Goal: Task Accomplishment & Management: Manage account settings

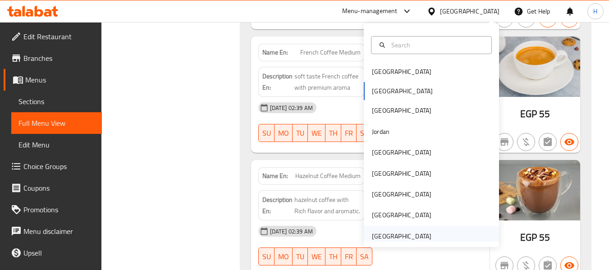
click at [413, 236] on div "[GEOGRAPHIC_DATA]" at bounding box center [401, 236] width 59 height 10
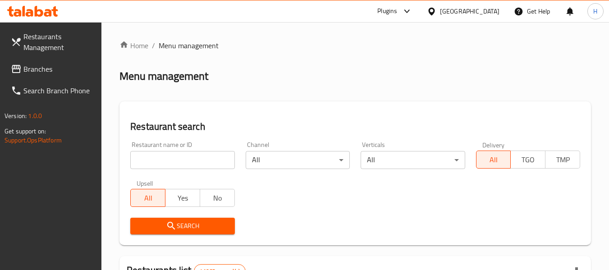
click at [37, 73] on span "Branches" at bounding box center [58, 69] width 71 height 11
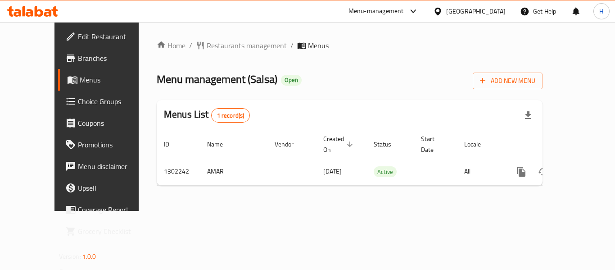
drag, startPoint x: 509, startPoint y: 220, endPoint x: 542, endPoint y: 182, distance: 51.1
click at [512, 211] on div "Home / Restaurants management / Menus Menu management ( Salsa ) Open Add New Me…" at bounding box center [350, 116] width 422 height 189
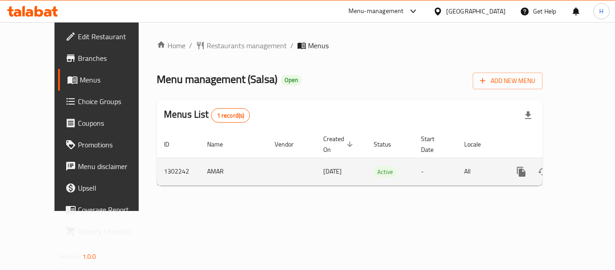
click at [576, 161] on link "enhanced table" at bounding box center [587, 172] width 22 height 22
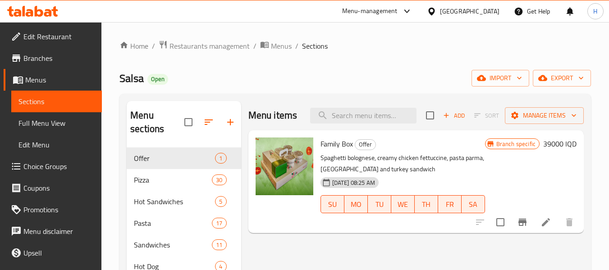
click at [139, 178] on span "Pizza" at bounding box center [173, 179] width 78 height 11
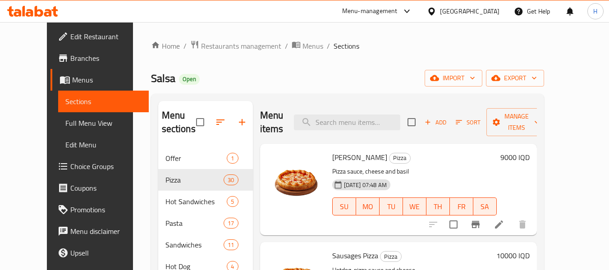
click at [475, 80] on span "import" at bounding box center [453, 78] width 43 height 11
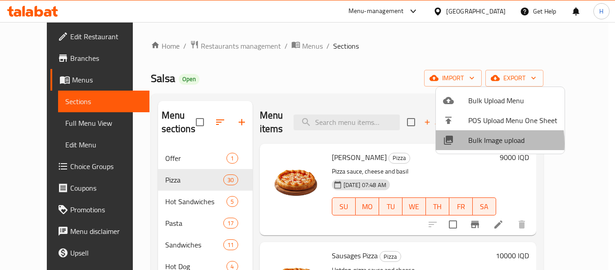
click at [468, 143] on div at bounding box center [455, 140] width 25 height 11
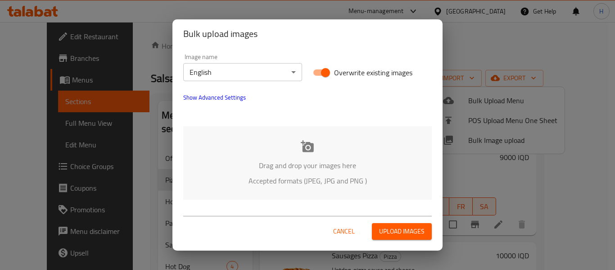
click at [241, 156] on div "Drag and drop your images here Accepted formats (JPEG, JPG and PNG )" at bounding box center [307, 162] width 249 height 73
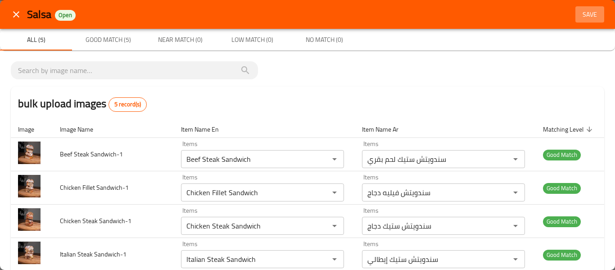
click at [579, 12] on span "Save" at bounding box center [590, 14] width 22 height 11
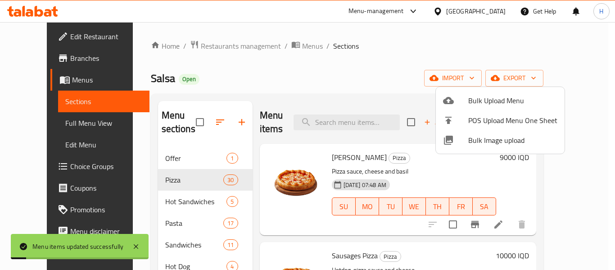
click at [140, 195] on div at bounding box center [307, 135] width 615 height 270
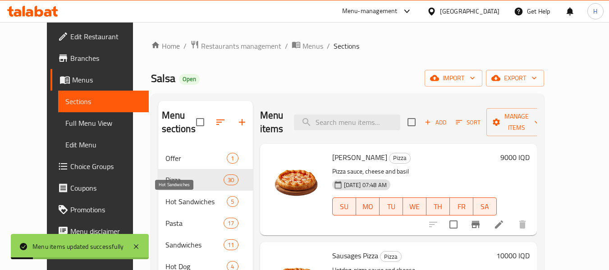
click at [165, 196] on span "Hot Sandwiches" at bounding box center [196, 201] width 62 height 11
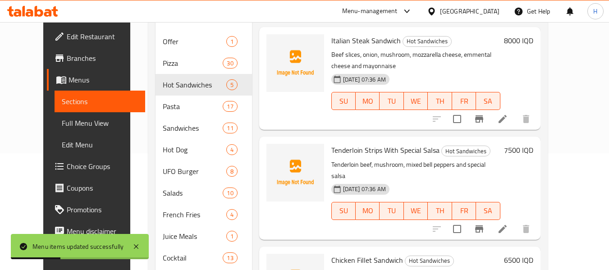
scroll to position [43, 0]
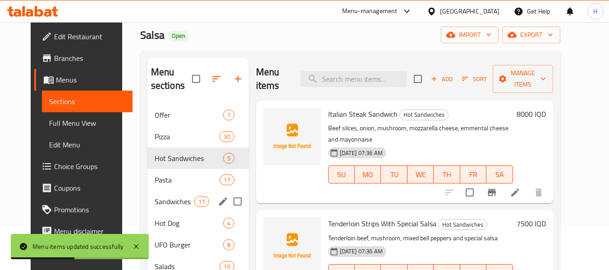
click at [147, 200] on div "Sandwiches 11" at bounding box center [197, 202] width 101 height 22
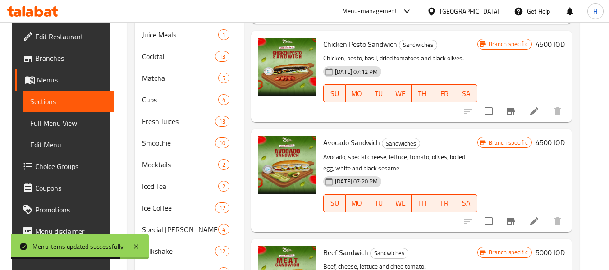
scroll to position [404, 0]
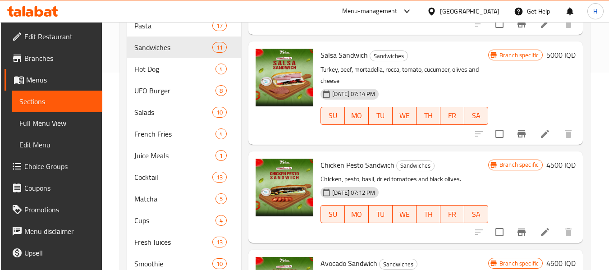
scroll to position [164, 0]
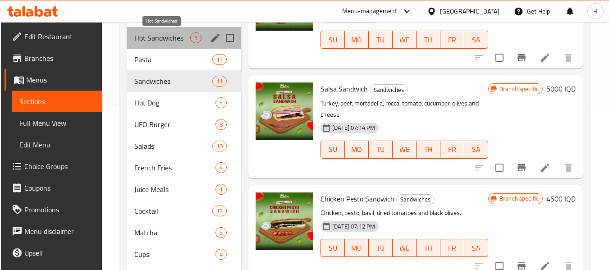
click at [153, 32] on span "Hot Sandwiches" at bounding box center [162, 37] width 56 height 11
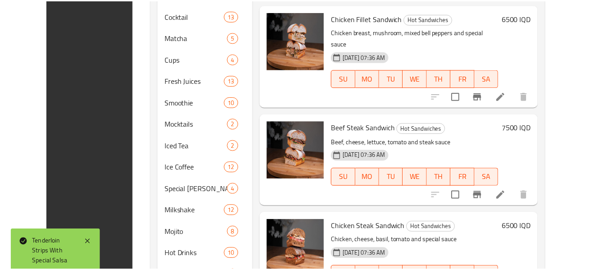
scroll to position [404, 0]
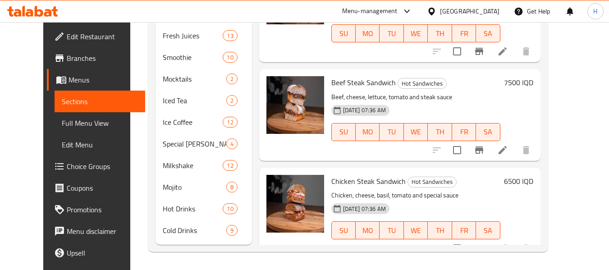
click at [434, 13] on icon at bounding box center [431, 11] width 6 height 8
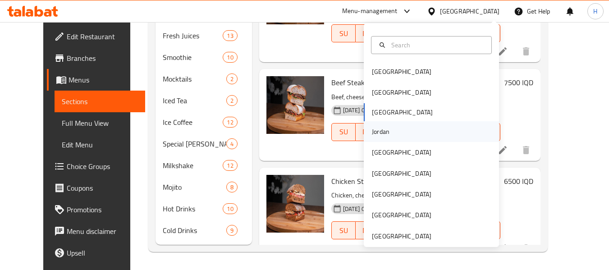
click at [384, 139] on div "Jordan" at bounding box center [380, 131] width 32 height 21
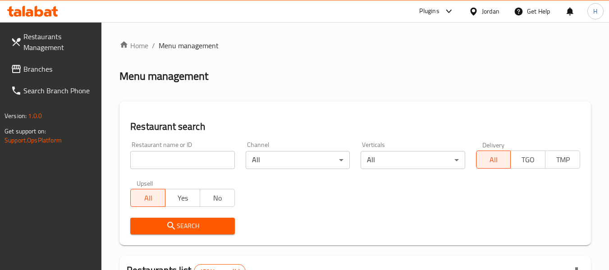
click at [150, 159] on input "search" at bounding box center [182, 160] width 104 height 18
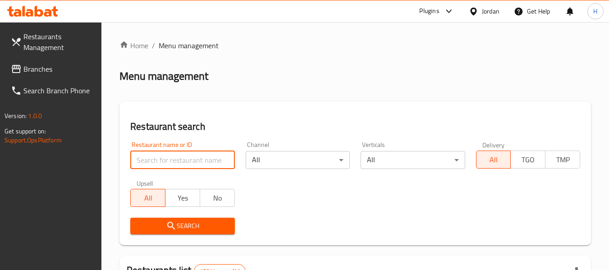
paste input "637010"
type input "637010"
click button "Search" at bounding box center [182, 226] width 104 height 17
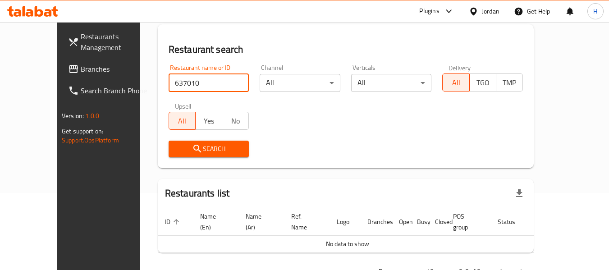
scroll to position [98, 0]
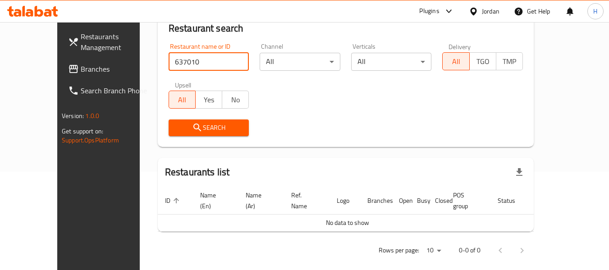
click at [81, 64] on span "Branches" at bounding box center [116, 69] width 71 height 11
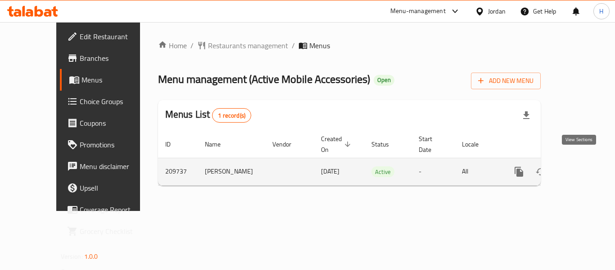
click at [586, 162] on link "enhanced table" at bounding box center [584, 172] width 22 height 22
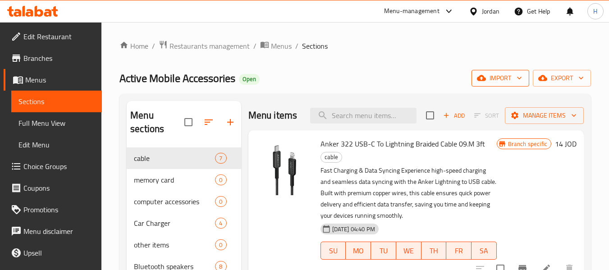
click at [480, 74] on icon "button" at bounding box center [481, 77] width 9 height 9
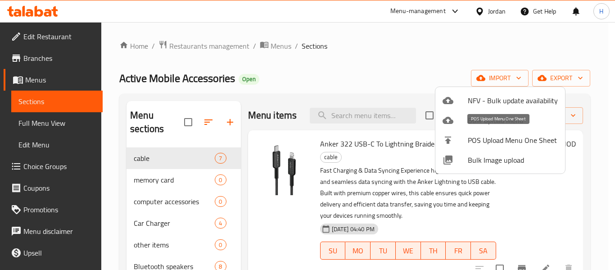
click at [462, 159] on div at bounding box center [455, 159] width 25 height 11
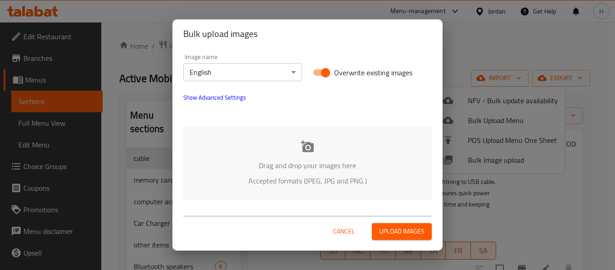
click at [277, 175] on p "Accepted formats (JPEG, JPG and PNG )" at bounding box center [308, 180] width 222 height 11
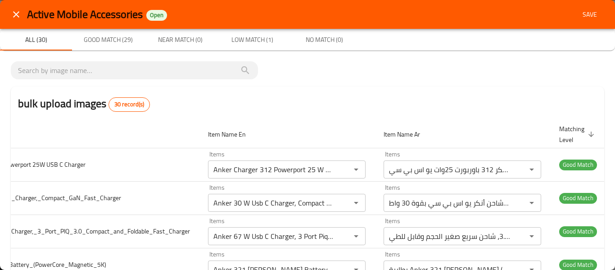
click at [14, 18] on icon "close" at bounding box center [16, 14] width 11 height 11
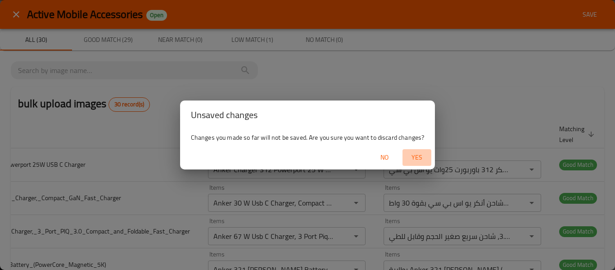
click at [417, 158] on span "Yes" at bounding box center [417, 157] width 22 height 11
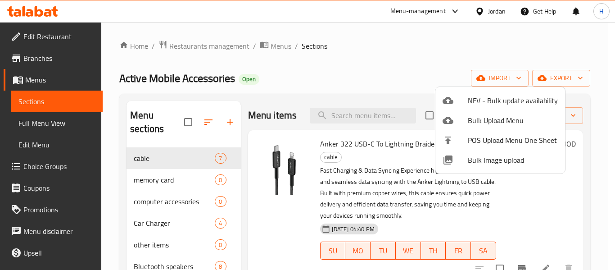
click at [286, 39] on div at bounding box center [307, 135] width 615 height 270
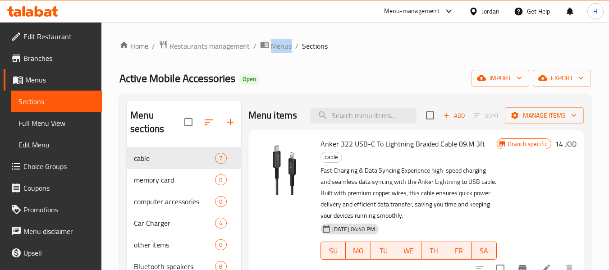
click at [286, 39] on div "Home / Restaurants management / Menus / Sections Active Mobile Accessories Open…" at bounding box center [354, 250] width 507 height 457
click at [285, 41] on span "Menus" at bounding box center [281, 46] width 21 height 11
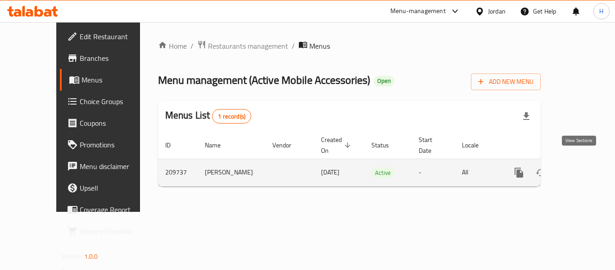
click at [579, 167] on icon "enhanced table" at bounding box center [584, 172] width 11 height 11
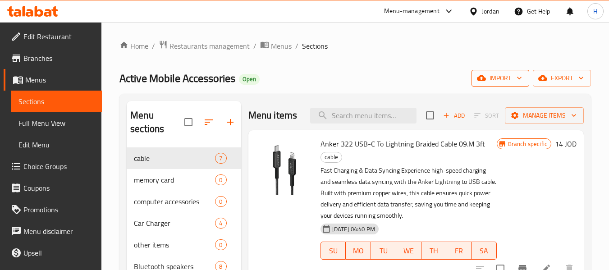
click at [519, 81] on icon "button" at bounding box center [518, 77] width 9 height 9
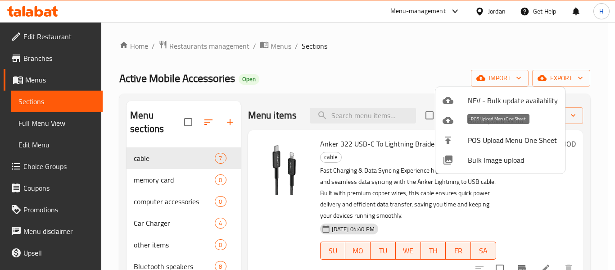
click at [498, 137] on span "POS Upload Menu One Sheet" at bounding box center [513, 140] width 90 height 11
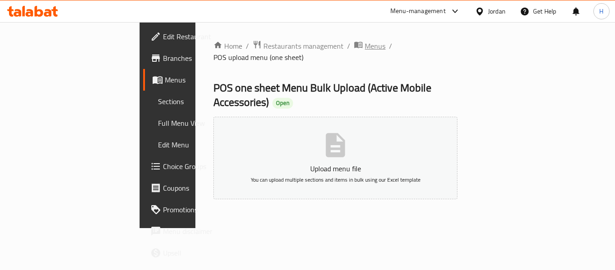
click at [365, 45] on span "Menus" at bounding box center [375, 46] width 21 height 11
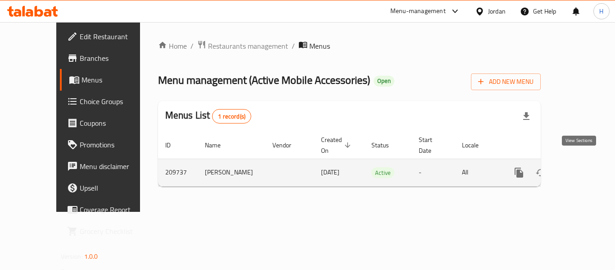
click at [581, 167] on icon "enhanced table" at bounding box center [584, 172] width 11 height 11
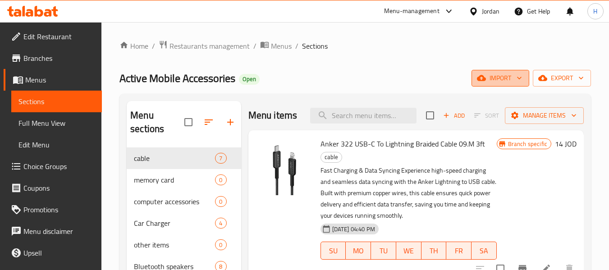
click at [514, 79] on icon "button" at bounding box center [518, 77] width 9 height 9
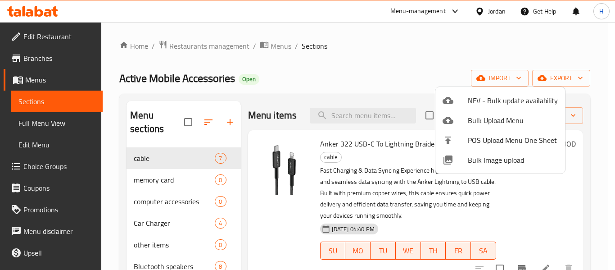
click at [491, 150] on li "Bulk Image upload" at bounding box center [501, 160] width 130 height 20
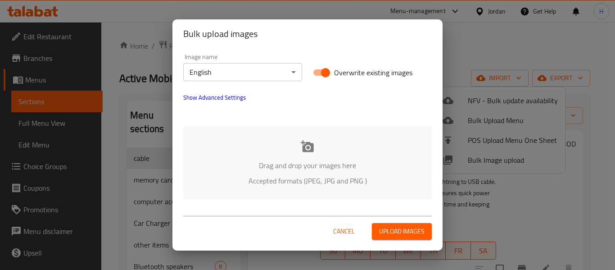
click at [422, 181] on div "Drag and drop your images here Accepted formats (JPEG, JPG and PNG )" at bounding box center [307, 162] width 249 height 73
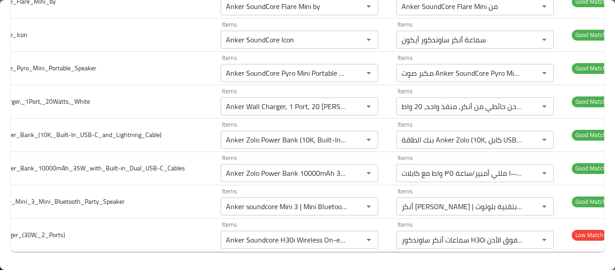
scroll to position [0, 111]
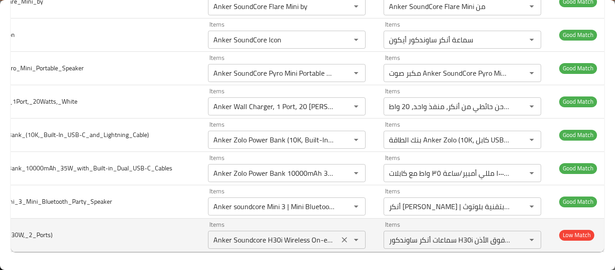
click at [340, 235] on icon "Clear" at bounding box center [344, 239] width 9 height 9
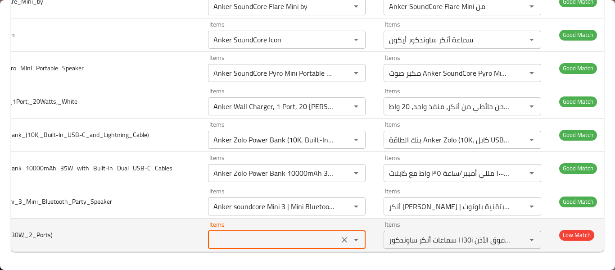
scroll to position [0, 0]
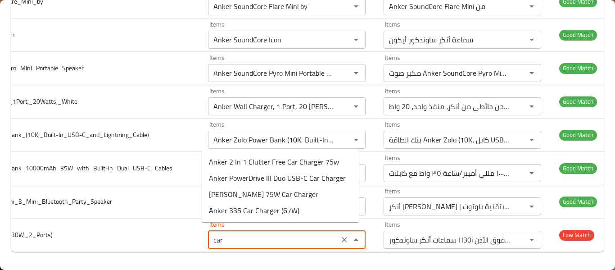
type input "Anker Soundcore H30i Wireless On-ear Headphones"
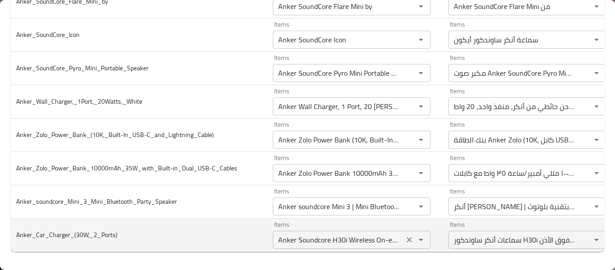
scroll to position [0, 42]
click at [400, 232] on div "Anker Soundcore H30i Wireless On-ear Headphones Items" at bounding box center [352, 240] width 158 height 18
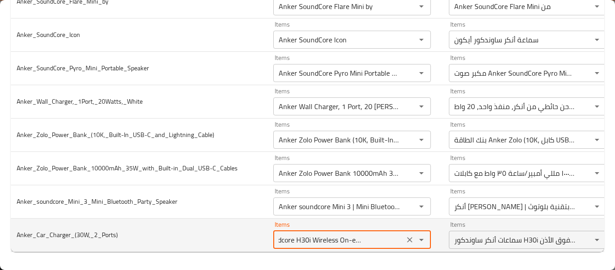
click at [405, 235] on icon "Clear" at bounding box center [409, 239] width 9 height 9
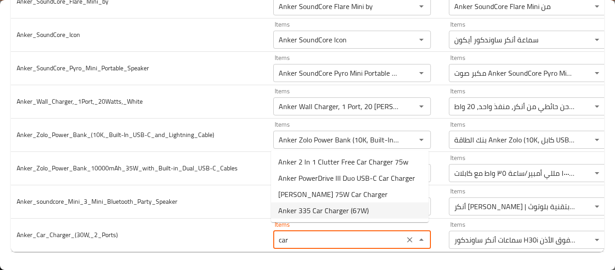
click at [371, 204] on li "Anker 335 Car Charger (67W)" at bounding box center [350, 210] width 158 height 16
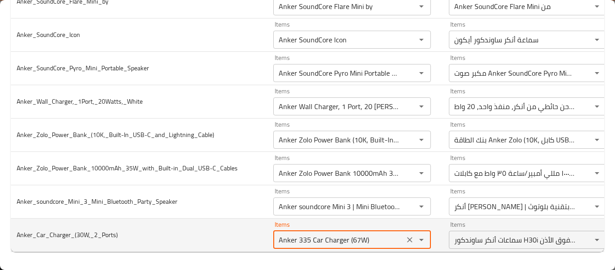
drag, startPoint x: 366, startPoint y: 233, endPoint x: 373, endPoint y: 233, distance: 7.2
click at [373, 233] on input "Anker 335 Car Charger (67W)" at bounding box center [339, 239] width 126 height 13
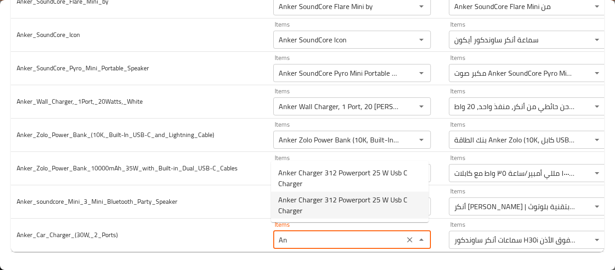
type input "A"
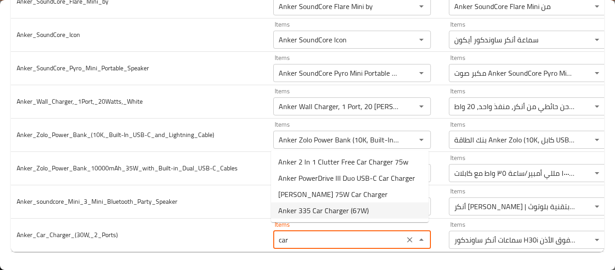
click at [324, 213] on span "Anker 335 Car Charger (67W)" at bounding box center [323, 210] width 91 height 11
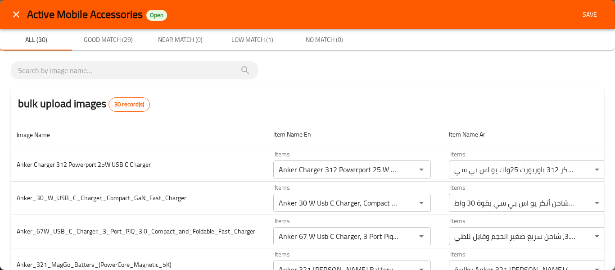
type input "Anker Soundcore H30i Wireless On-ear Headphones"
click at [587, 18] on span "Save" at bounding box center [590, 14] width 22 height 11
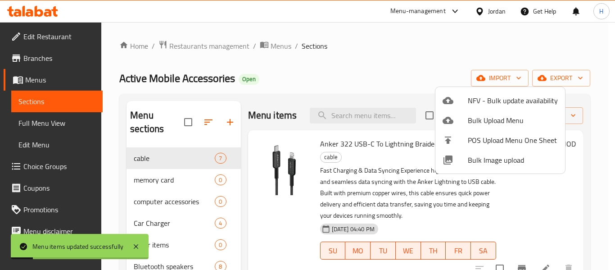
click at [417, 144] on div at bounding box center [307, 135] width 615 height 270
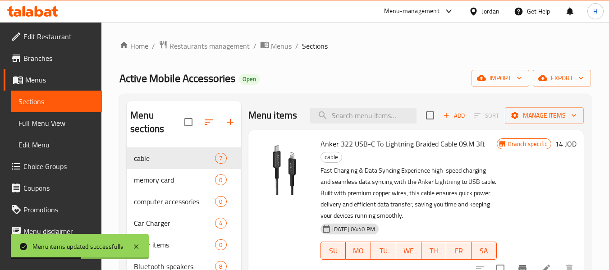
click at [47, 128] on span "Full Menu View" at bounding box center [56, 123] width 76 height 11
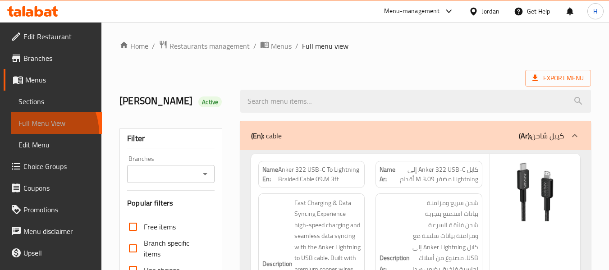
click at [34, 133] on link "Full Menu View" at bounding box center [56, 123] width 91 height 22
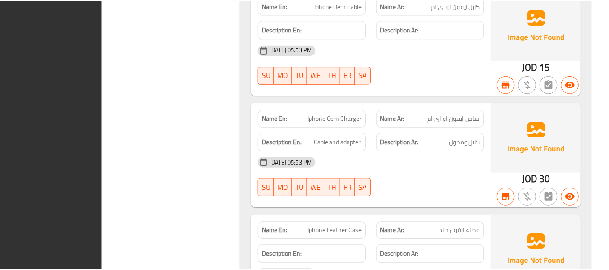
scroll to position [24005, 0]
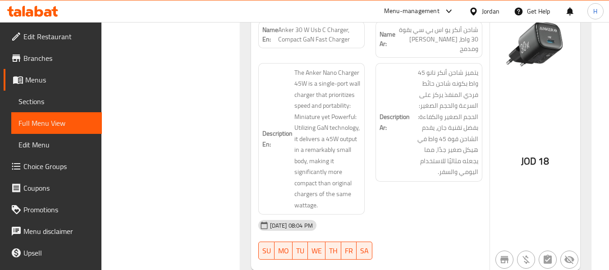
click at [498, 10] on div "Jordan" at bounding box center [491, 11] width 18 height 10
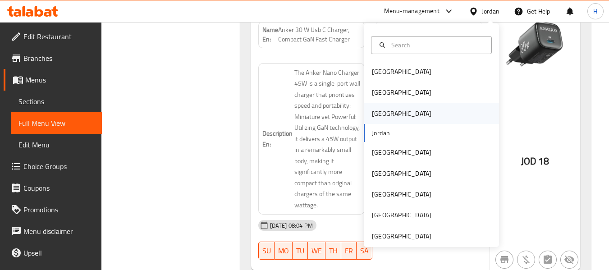
click at [398, 112] on div "[GEOGRAPHIC_DATA]" at bounding box center [430, 113] width 135 height 21
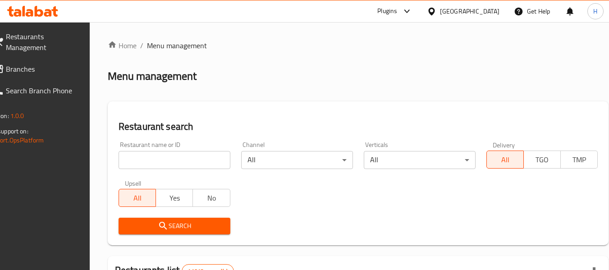
click at [55, 80] on link "Search Branch Phone" at bounding box center [35, 91] width 98 height 22
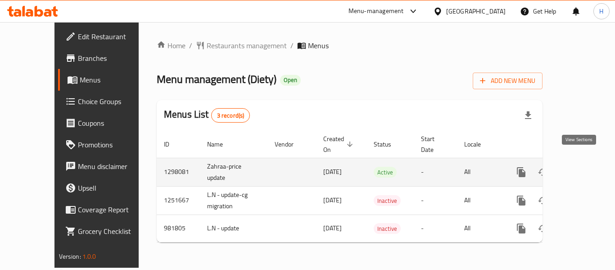
click at [582, 167] on icon "enhanced table" at bounding box center [586, 172] width 11 height 11
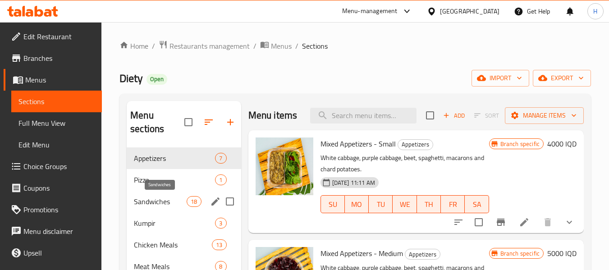
click at [158, 205] on span "Sandwiches" at bounding box center [160, 201] width 53 height 11
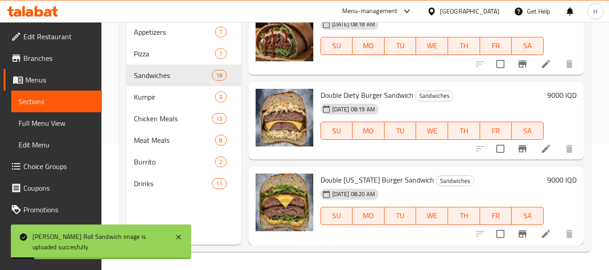
scroll to position [1597, 0]
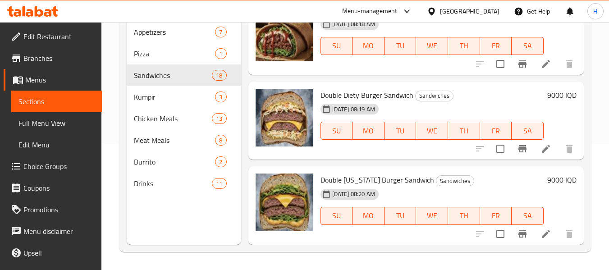
click at [245, 250] on div "Menu sections Appetizers 7 Pizza 1 Sandwiches 18 Kumpir 3 Chicken Meals 13 Meat…" at bounding box center [354, 110] width 471 height 284
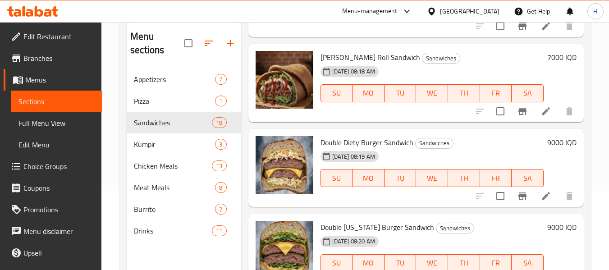
scroll to position [6, 0]
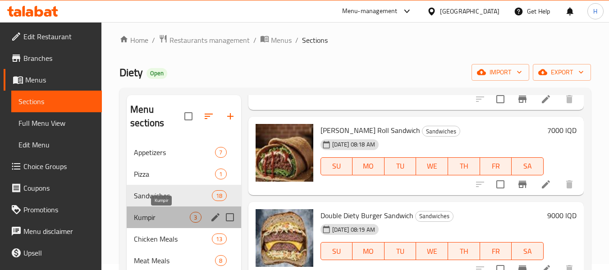
click at [164, 219] on span "Kumpir" at bounding box center [162, 217] width 56 height 11
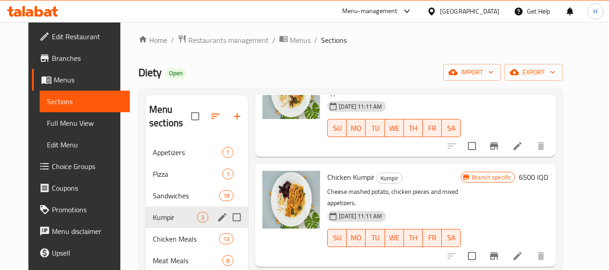
scroll to position [61, 0]
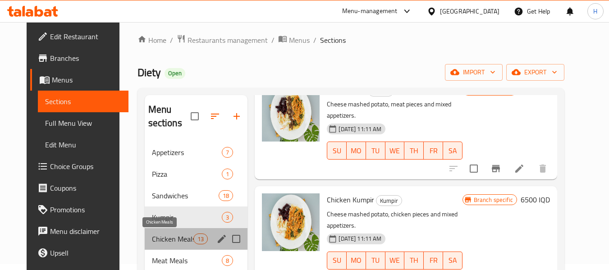
click at [164, 239] on span "Chicken Meals" at bounding box center [173, 238] width 42 height 11
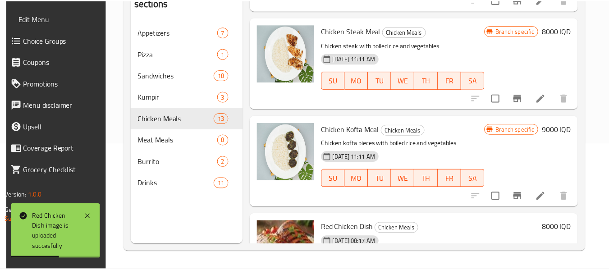
scroll to position [1122, 0]
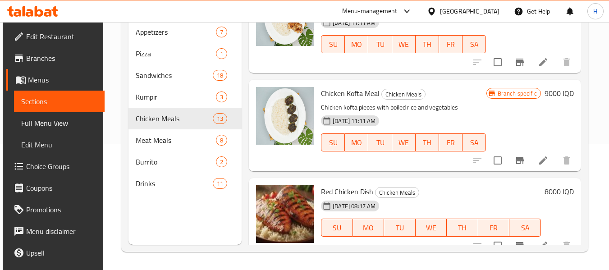
click at [434, 14] on icon at bounding box center [431, 11] width 6 height 8
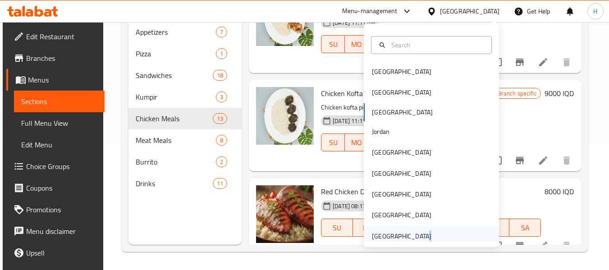
click at [413, 236] on div "[GEOGRAPHIC_DATA]" at bounding box center [401, 236] width 59 height 10
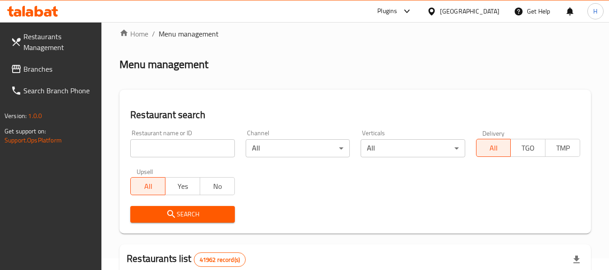
scroll to position [6, 0]
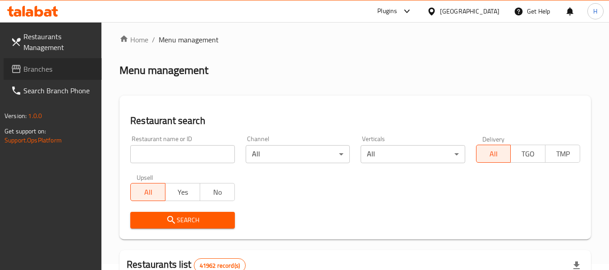
click at [54, 73] on span "Branches" at bounding box center [58, 69] width 71 height 11
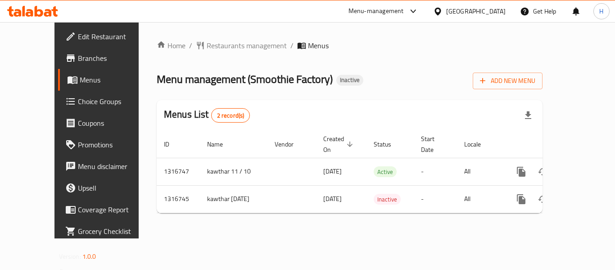
click at [514, 238] on div "Home / Restaurants management / Menus Menu management ( Smoothie Factory ) Inac…" at bounding box center [350, 130] width 422 height 216
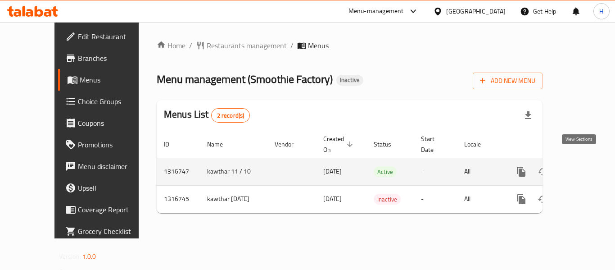
click at [582, 168] on icon "enhanced table" at bounding box center [586, 172] width 8 height 8
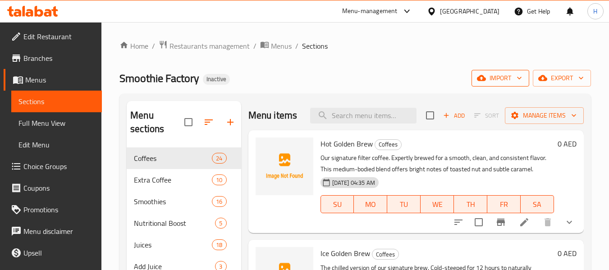
click at [491, 82] on span "import" at bounding box center [499, 78] width 43 height 11
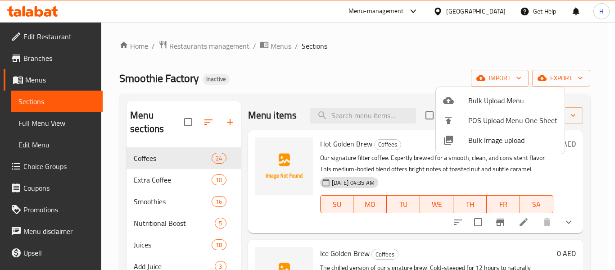
click at [486, 135] on span "Bulk Image upload" at bounding box center [512, 140] width 89 height 11
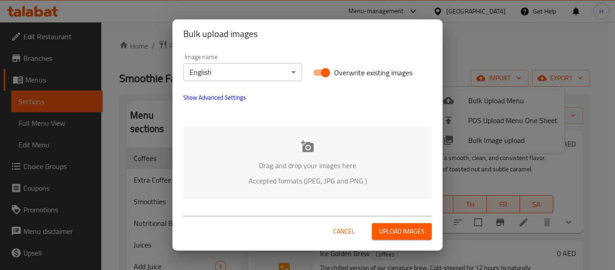
click at [264, 139] on div "Drag and drop your images here Accepted formats (JPEG, JPG and PNG )" at bounding box center [307, 162] width 249 height 73
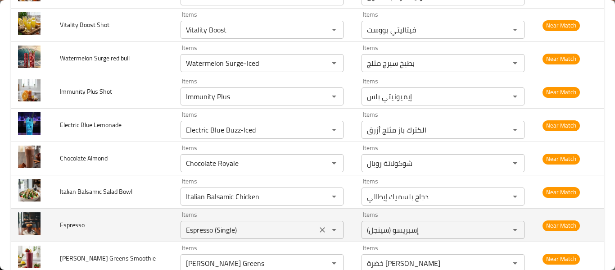
scroll to position [721, 0]
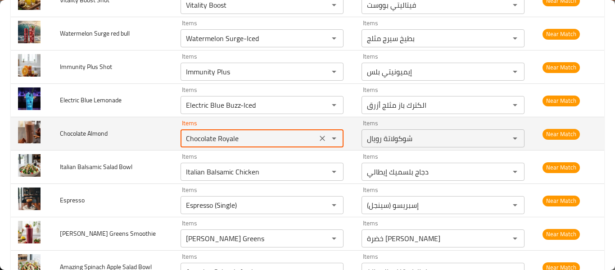
drag, startPoint x: 218, startPoint y: 139, endPoint x: 254, endPoint y: 136, distance: 36.2
click at [253, 140] on Almond "Chocolate Royale" at bounding box center [248, 138] width 131 height 13
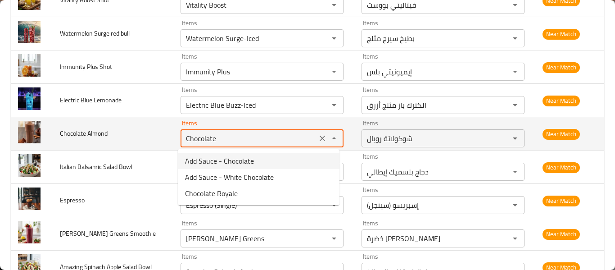
click at [198, 137] on Almond "Chocolate" at bounding box center [248, 138] width 131 height 13
click at [84, 139] on span "Chocolate Almond" at bounding box center [84, 133] width 48 height 12
type Almond "Chocolate Royale"
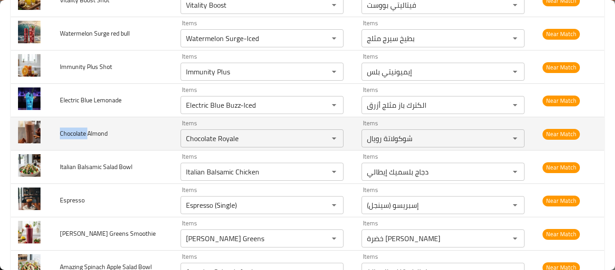
click at [84, 139] on span "Chocolate Almond" at bounding box center [84, 133] width 48 height 12
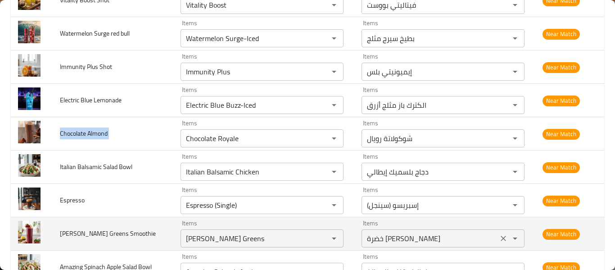
copy span "Chocolate Almond"
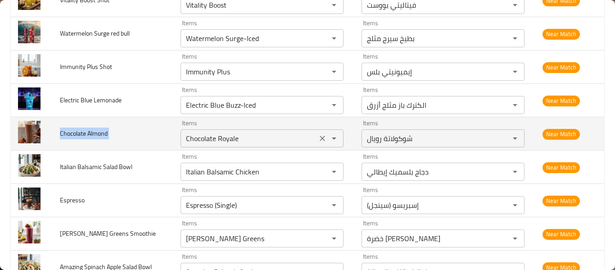
click at [318, 137] on icon "Clear" at bounding box center [322, 138] width 9 height 9
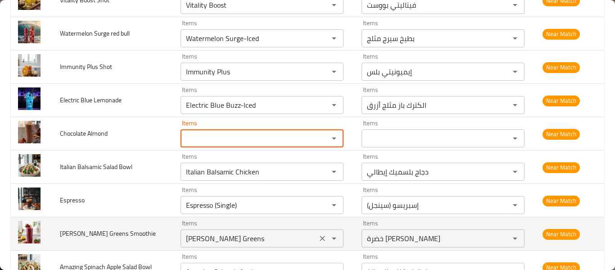
scroll to position [841, 0]
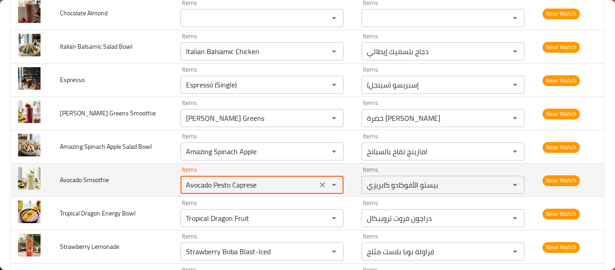
drag, startPoint x: 210, startPoint y: 185, endPoint x: 270, endPoint y: 193, distance: 60.9
click at [276, 195] on td "Items Avocado Pesto Caprese Items" at bounding box center [263, 180] width 181 height 33
type Smoothie "Avocado"
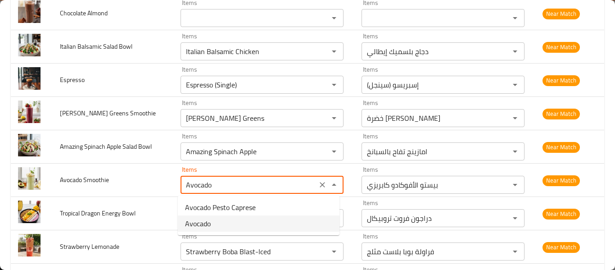
click at [237, 223] on Smoothie-option-1 "Avocado" at bounding box center [259, 223] width 162 height 16
type Smoothie-ar "أفوكادو"
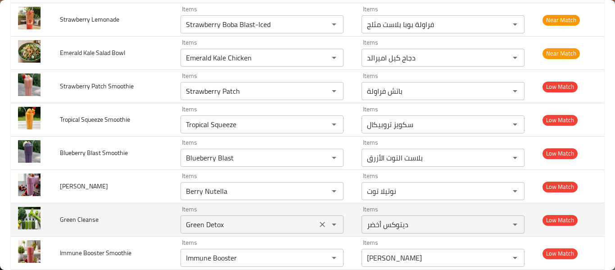
scroll to position [1081, 0]
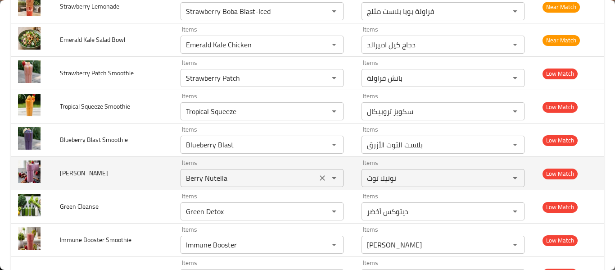
type Smoothie "Avocado"
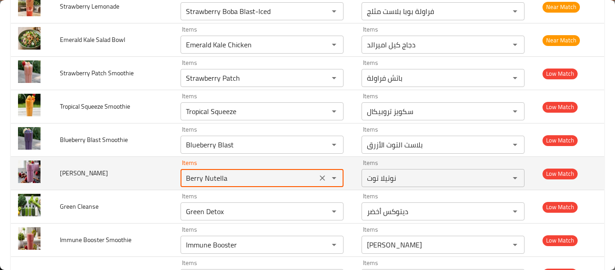
drag, startPoint x: 201, startPoint y: 178, endPoint x: 256, endPoint y: 182, distance: 55.1
click at [256, 182] on Almond "Berry Nutella" at bounding box center [248, 178] width 131 height 13
type Almond "Berry"
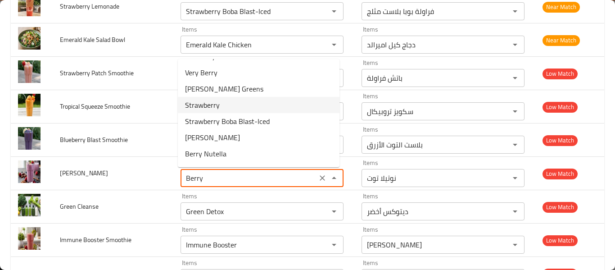
scroll to position [45, 0]
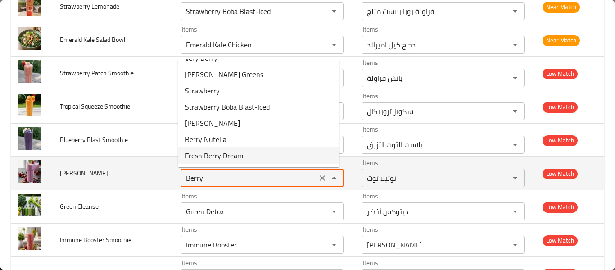
click at [322, 182] on icon "Clear" at bounding box center [322, 177] width 9 height 9
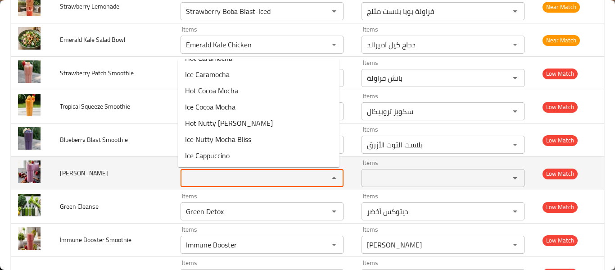
scroll to position [0, 0]
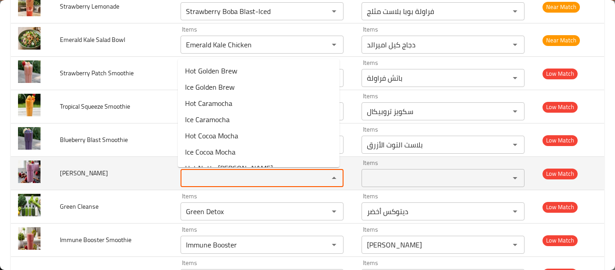
click at [94, 173] on span "[PERSON_NAME]" at bounding box center [84, 173] width 48 height 12
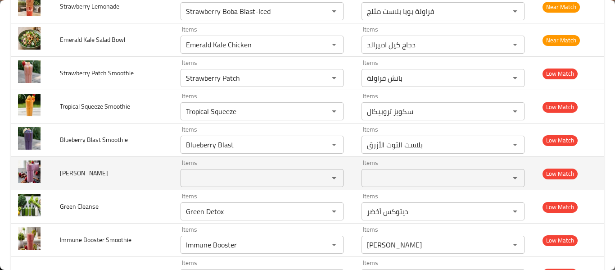
click at [94, 173] on span "[PERSON_NAME]" at bounding box center [84, 173] width 48 height 12
copy span "[PERSON_NAME]"
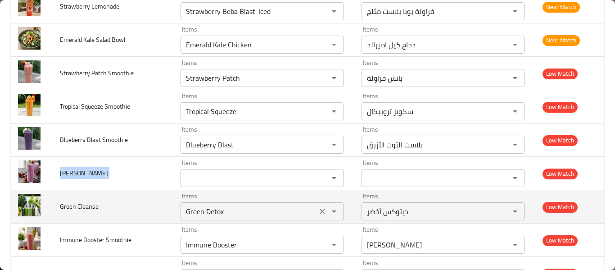
click at [181, 216] on div "Green Detox Items" at bounding box center [262, 211] width 163 height 18
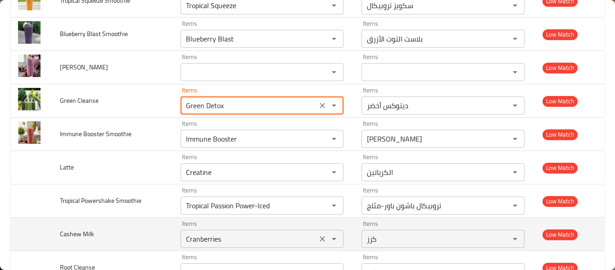
scroll to position [1201, 0]
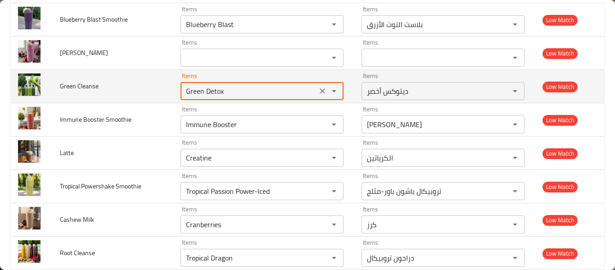
click at [201, 91] on Cleanse "Green Detox" at bounding box center [248, 91] width 131 height 13
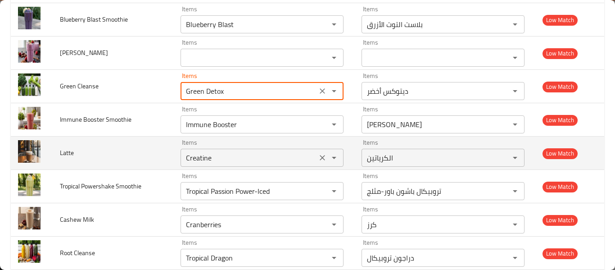
click at [318, 154] on icon "Clear" at bounding box center [322, 157] width 9 height 9
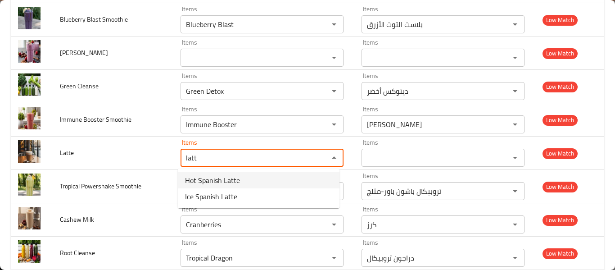
click at [197, 182] on span "Hot Spanish Latte" at bounding box center [212, 180] width 55 height 11
type input "Hot Spanish Latte"
type input "لاتيه إسباني ساخن"
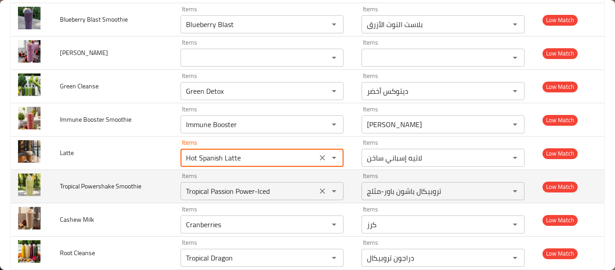
type input "Hot Spanish Latte"
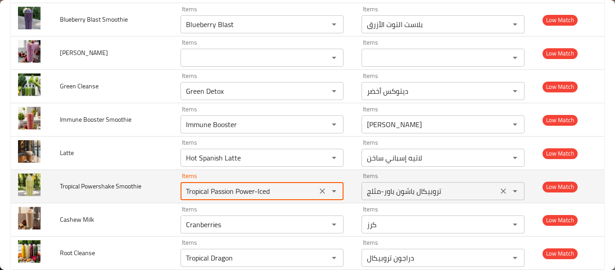
drag, startPoint x: 209, startPoint y: 191, endPoint x: 360, endPoint y: 194, distance: 150.9
click at [360, 194] on tr "Tropical Powershake Smoothie Items Tropical Passion Power-Iced Items Items تروب…" at bounding box center [308, 186] width 594 height 33
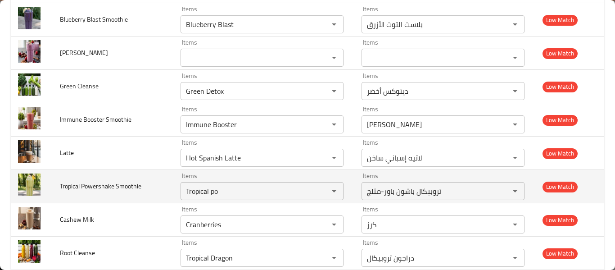
type Smoothie "Tropical Passion Power-Iced"
click at [126, 187] on span "Tropical Powershake Smoothie" at bounding box center [101, 186] width 82 height 12
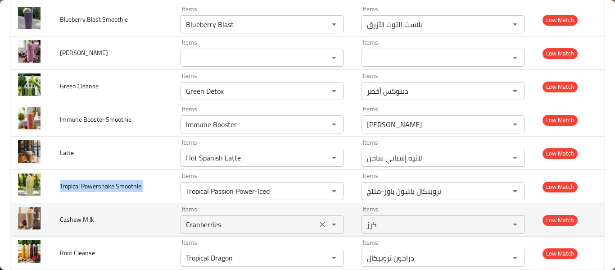
copy span "Tropical Powershake Smoothie"
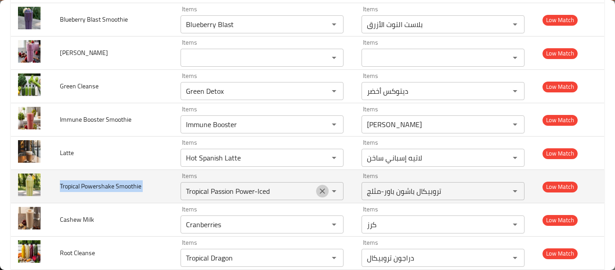
click at [320, 188] on icon "Clear" at bounding box center [322, 190] width 9 height 9
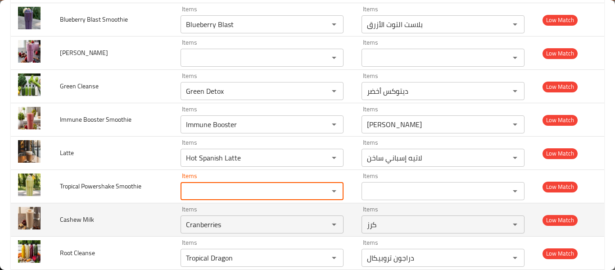
scroll to position [1321, 0]
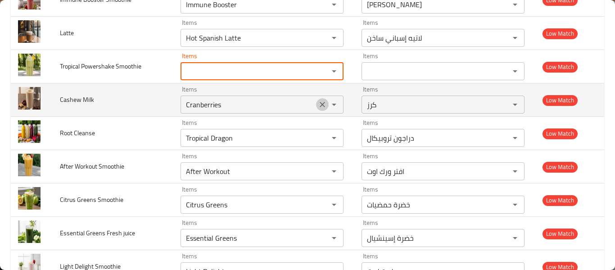
click at [320, 103] on icon "Clear" at bounding box center [322, 104] width 5 height 5
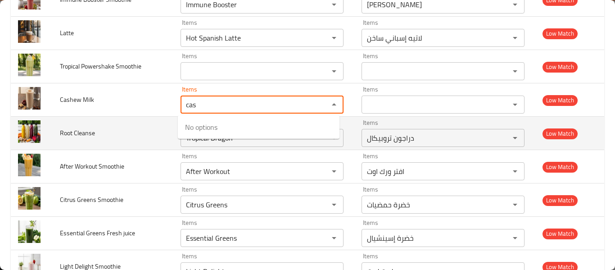
type Milk "cas"
click at [82, 125] on td "Root Cleanse" at bounding box center [113, 133] width 121 height 33
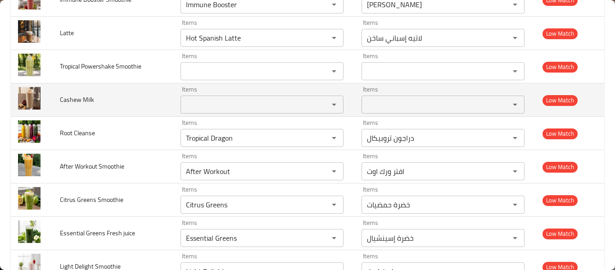
click at [77, 95] on span "Cashew Milk" at bounding box center [77, 100] width 34 height 12
click at [256, 115] on td "Items Items" at bounding box center [263, 99] width 181 height 33
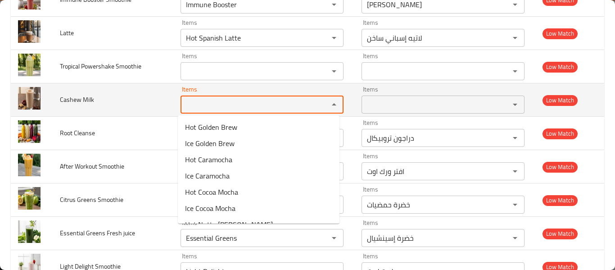
click at [256, 109] on Milk "Items" at bounding box center [248, 104] width 131 height 13
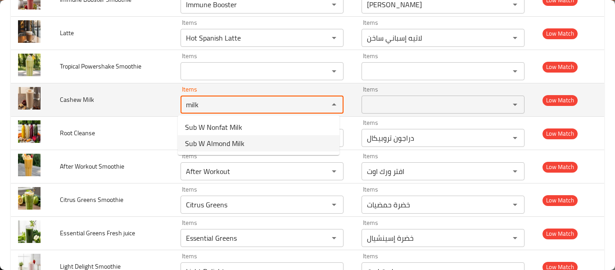
type Milk "milk"
click at [88, 99] on span "Cashew Milk" at bounding box center [77, 100] width 34 height 12
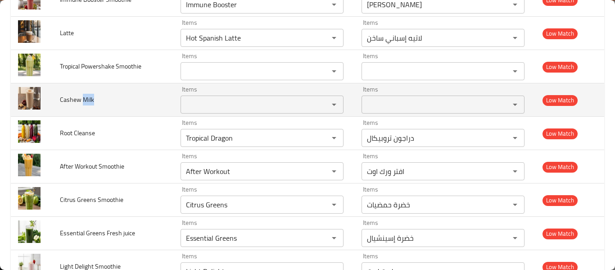
click at [88, 99] on span "Cashew Milk" at bounding box center [77, 100] width 34 height 12
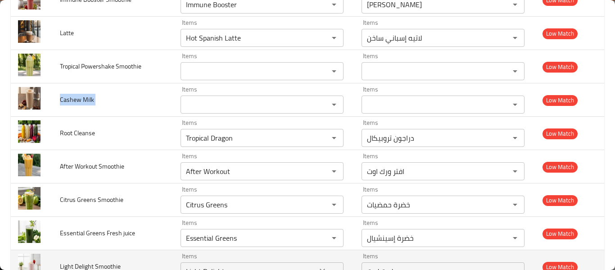
copy span "Cashew Milk"
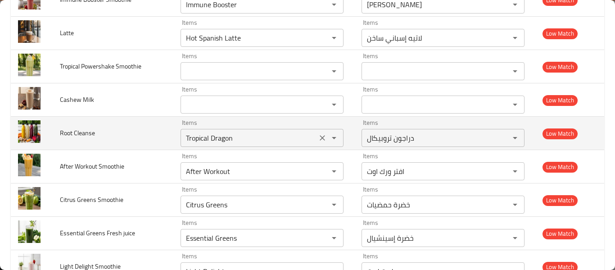
click at [268, 144] on Cleanse "Tropical Dragon" at bounding box center [248, 138] width 131 height 13
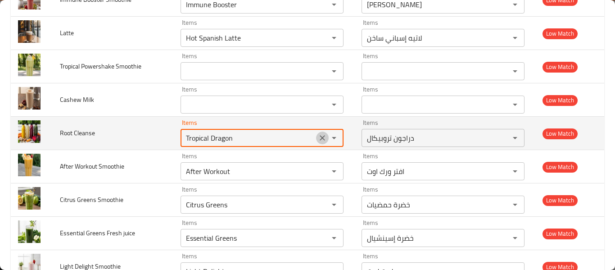
click at [318, 139] on icon "Clear" at bounding box center [322, 137] width 9 height 9
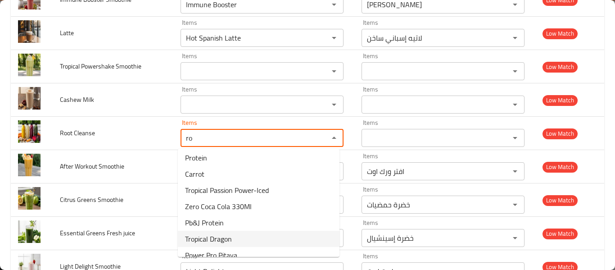
scroll to position [94, 0]
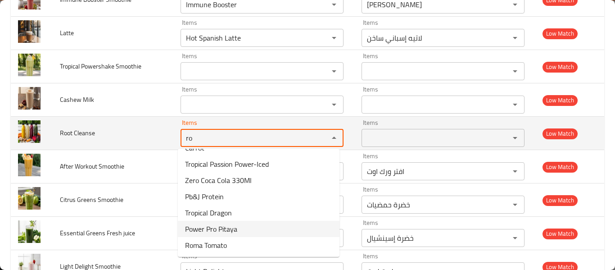
type Cleanse "ro"
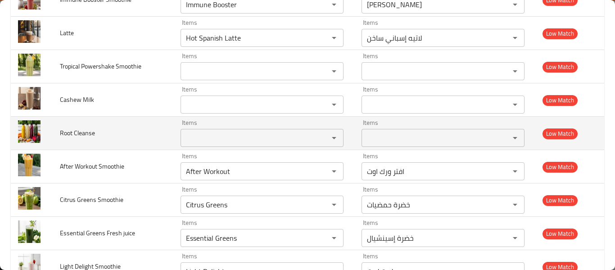
click at [80, 133] on span "Root Cleanse" at bounding box center [77, 133] width 35 height 12
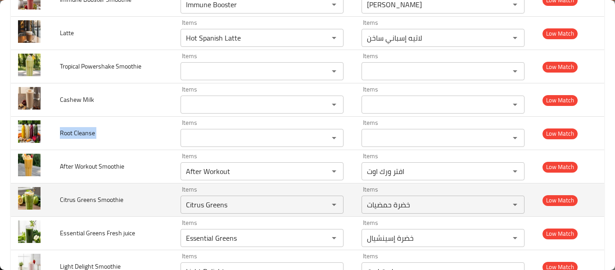
copy span "Root Cleanse"
click at [210, 207] on Smoothie "Citrus Greens" at bounding box center [248, 204] width 131 height 13
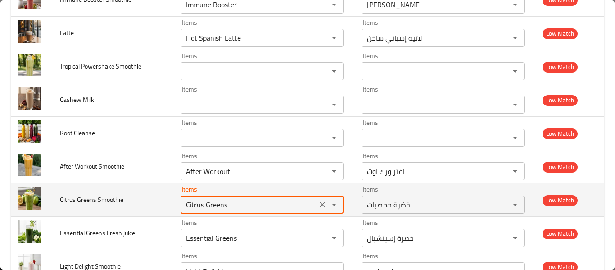
scroll to position [1441, 0]
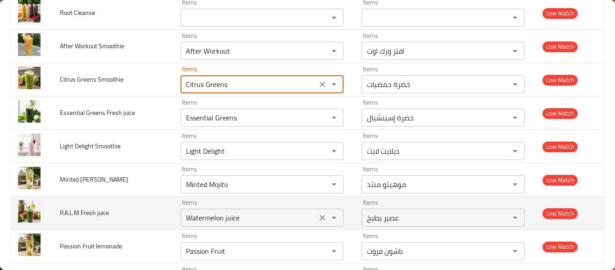
click at [318, 216] on icon "Clear" at bounding box center [322, 217] width 9 height 9
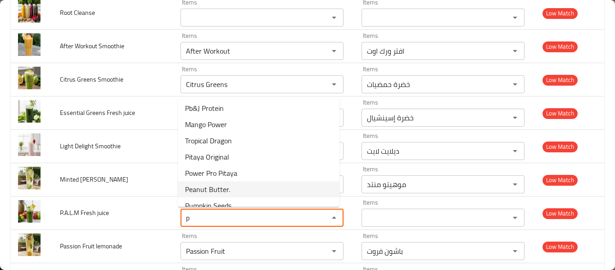
scroll to position [499, 0]
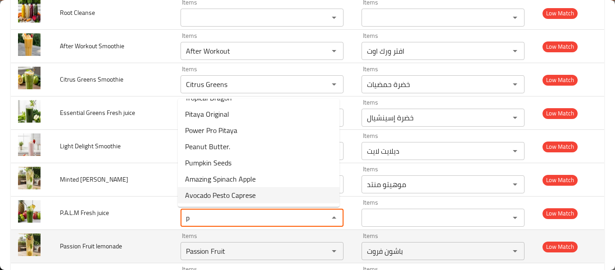
type juice "p"
click at [120, 236] on td "Passion Fruit lemonade" at bounding box center [113, 246] width 121 height 33
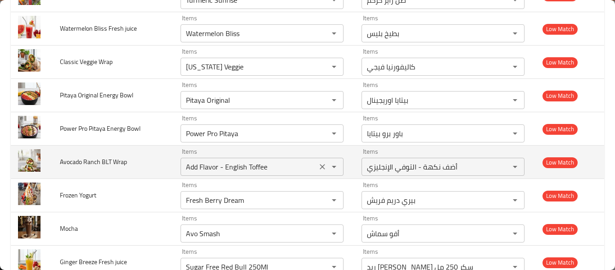
scroll to position [1681, 0]
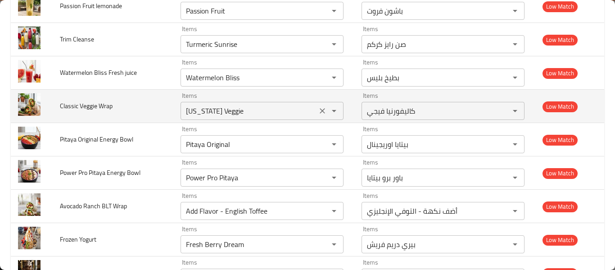
click at [318, 111] on icon "Clear" at bounding box center [322, 110] width 9 height 9
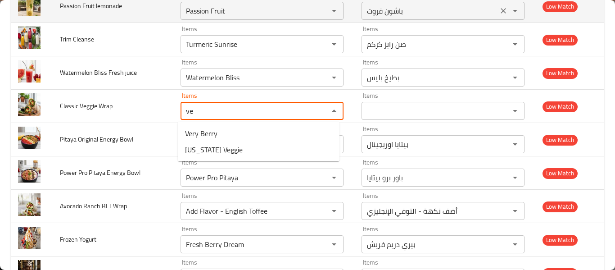
type Wrap "v"
type Wrap "w"
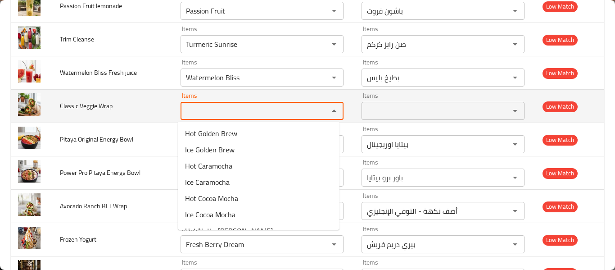
click at [77, 102] on span "Classic Veggie Wrap" at bounding box center [86, 106] width 53 height 12
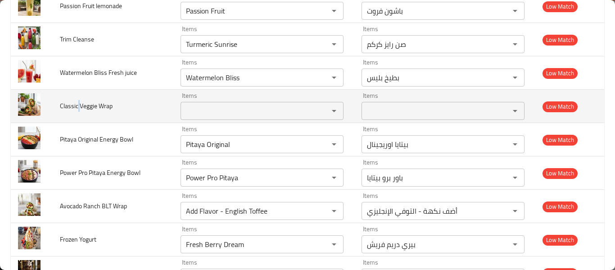
click at [76, 103] on span "Classic Veggie Wrap" at bounding box center [86, 106] width 53 height 12
copy span "Classic Veggie Wrap"
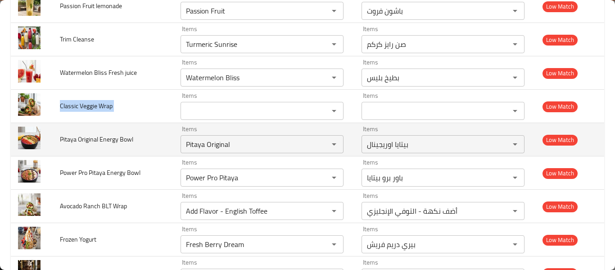
click at [101, 131] on td "Pitaya Original Energy Bowl" at bounding box center [113, 139] width 121 height 33
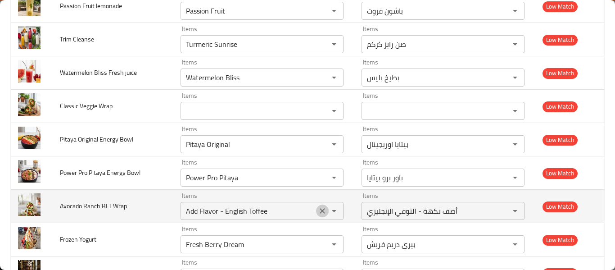
click at [318, 213] on icon "Clear" at bounding box center [322, 210] width 9 height 9
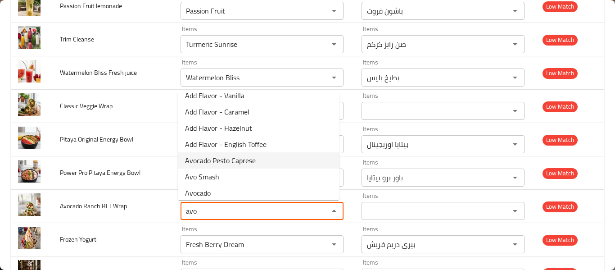
scroll to position [13, 0]
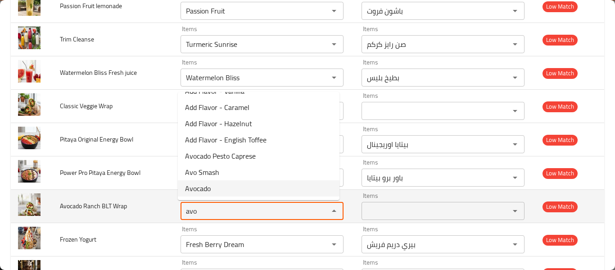
type Wrap "avo"
click at [86, 204] on span "Avocado Ranch BLT Wrap" at bounding box center [93, 206] width 67 height 12
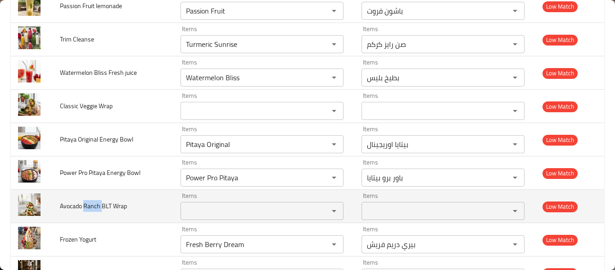
click at [86, 204] on span "Avocado Ranch BLT Wrap" at bounding box center [93, 206] width 67 height 12
copy span "Avocado Ranch BLT Wrap"
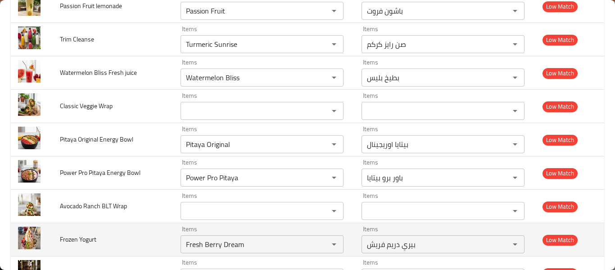
click at [141, 241] on td "Frozen Yogurt" at bounding box center [113, 239] width 121 height 33
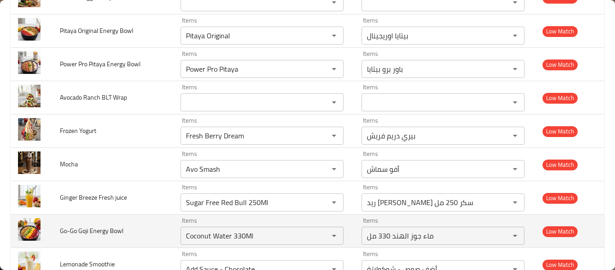
scroll to position [1802, 0]
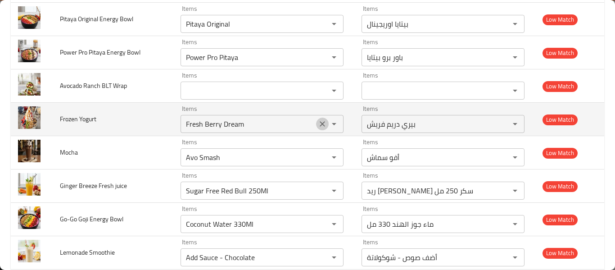
click at [322, 124] on icon "Clear" at bounding box center [322, 123] width 9 height 9
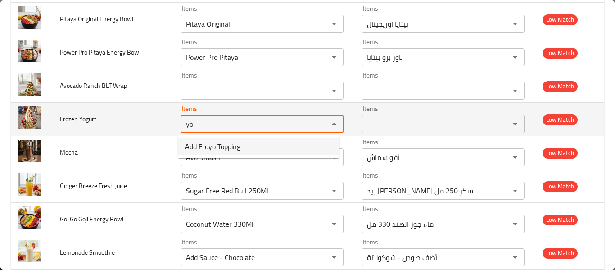
type Yogurt "yo"
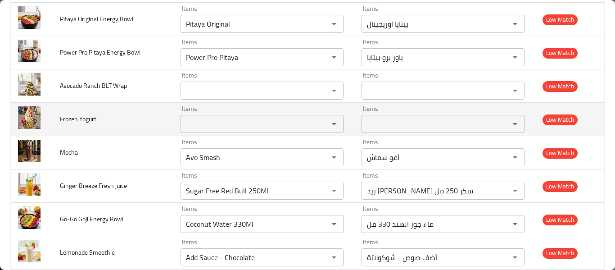
click at [80, 123] on span "Frozen Yogurt" at bounding box center [78, 119] width 36 height 12
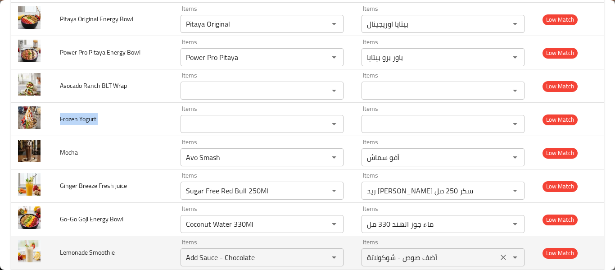
copy span "Frozen Yogurt"
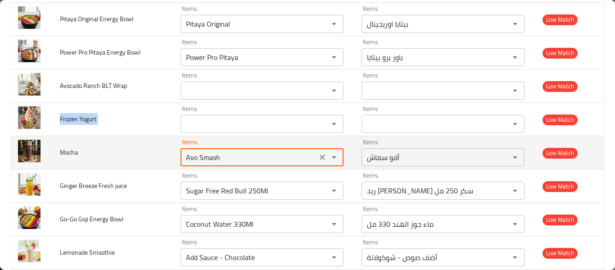
click at [211, 156] on input "Avo Smash" at bounding box center [248, 157] width 131 height 13
click at [318, 159] on icon "Clear" at bounding box center [322, 157] width 9 height 9
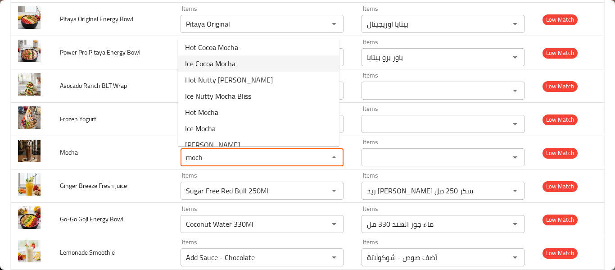
scroll to position [61, 0]
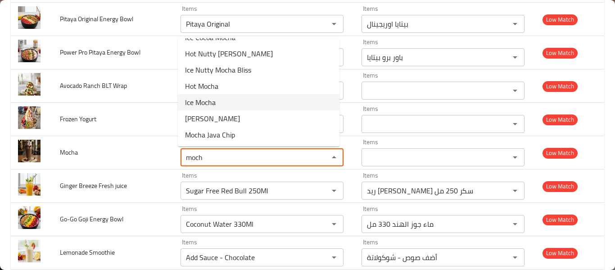
click at [235, 98] on li "Ice Mocha" at bounding box center [259, 102] width 162 height 16
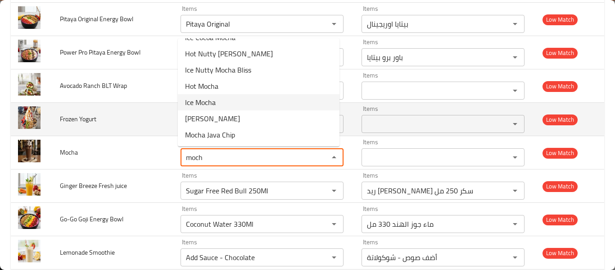
type input "Ice Mocha"
type input "ايس موكا"
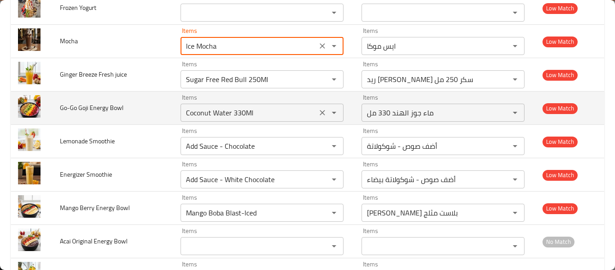
scroll to position [1922, 0]
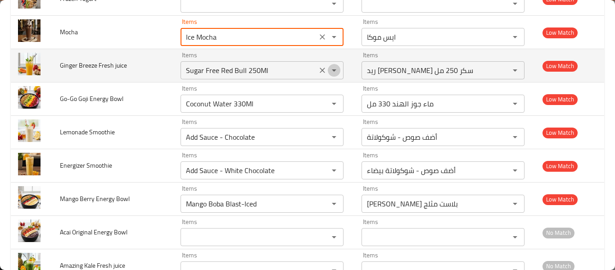
click at [329, 72] on icon "Open" at bounding box center [334, 70] width 11 height 11
type input "Ice Mocha"
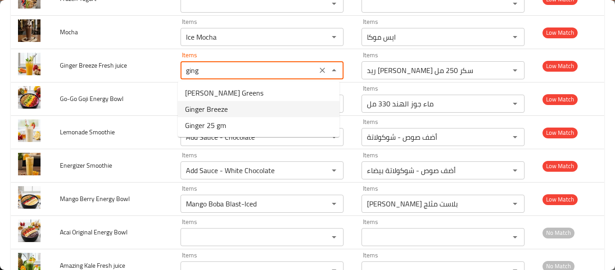
click at [232, 108] on juice-option-1 "Ginger Breeze" at bounding box center [259, 109] width 162 height 16
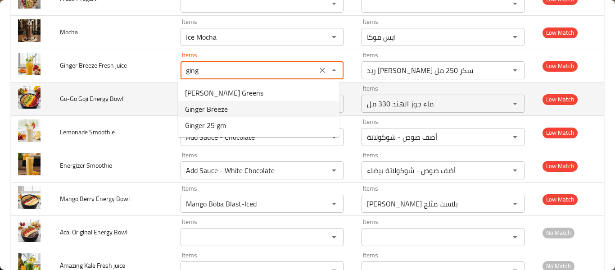
type juice "Ginger Breeze"
type juice-ar "زنجبيل بريز"
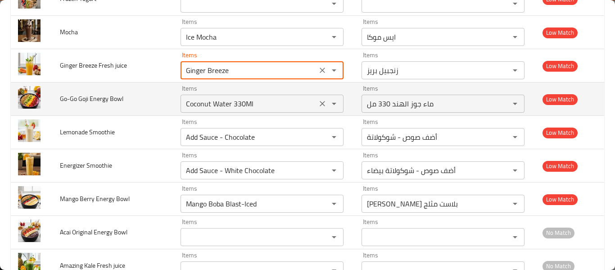
click at [318, 103] on icon "Clear" at bounding box center [322, 103] width 9 height 9
type juice "Ginger Breeze"
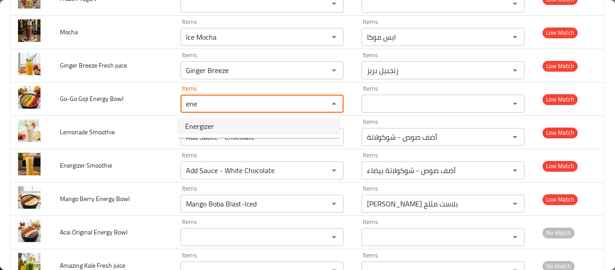
click at [207, 130] on span "Energizer" at bounding box center [199, 126] width 29 height 11
type Bowl "Energizer"
type Bowl-ar "إنرجايزر"
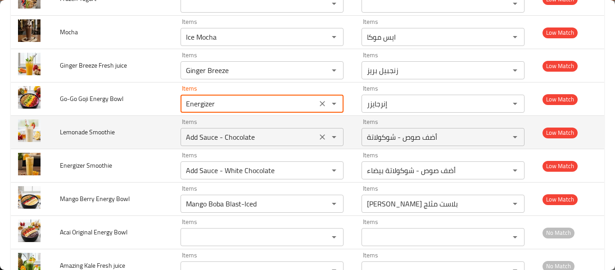
click at [320, 141] on icon "Clear" at bounding box center [322, 136] width 9 height 9
type Bowl "Energizer"
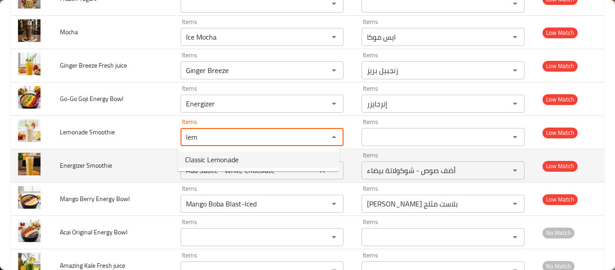
click at [252, 166] on Smoothie-option-0 "Classic Lemonade" at bounding box center [259, 159] width 162 height 16
type Smoothie "Classic Lemonade"
type Smoothie-ar "ليمونادة كلاسيكية"
click at [321, 170] on icon "Clear" at bounding box center [322, 170] width 9 height 9
type Smoothie "Classic Lemonade"
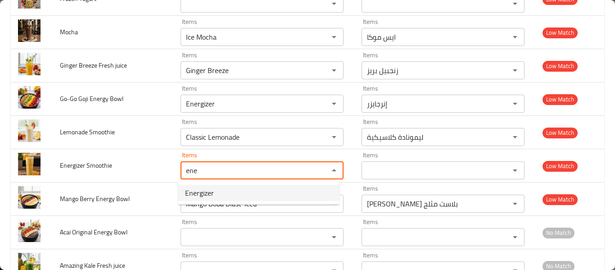
click at [227, 195] on Smoothie-option-0 "Energizer" at bounding box center [259, 193] width 162 height 16
type Smoothie "Energizer"
type Smoothie-ar "إنرجايزر"
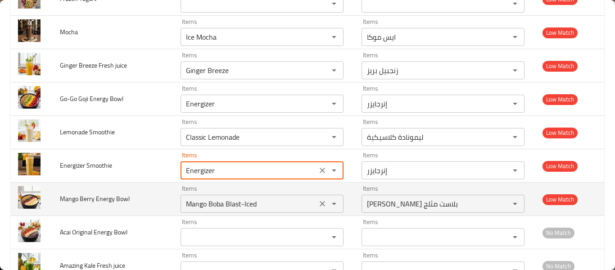
type Smoothie "Energizer"
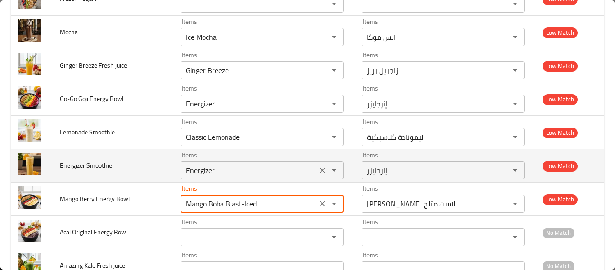
drag, startPoint x: 214, startPoint y: 206, endPoint x: 308, endPoint y: 177, distance: 98.9
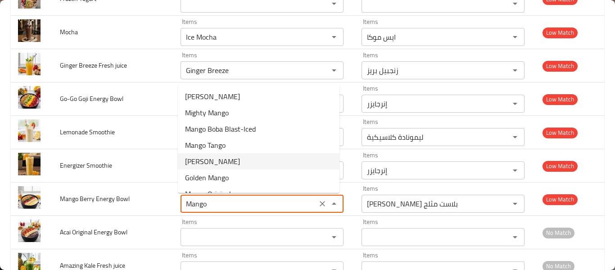
click at [239, 158] on Bowl-option-4 "[PERSON_NAME]" at bounding box center [259, 161] width 162 height 16
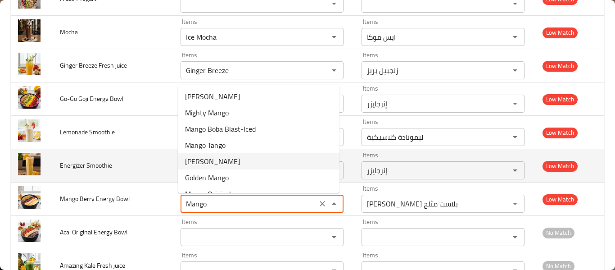
type Bowl "[PERSON_NAME]"
type Bowl-ar "مانجو توت"
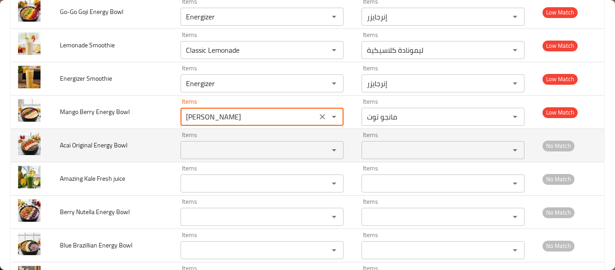
scroll to position [2042, 0]
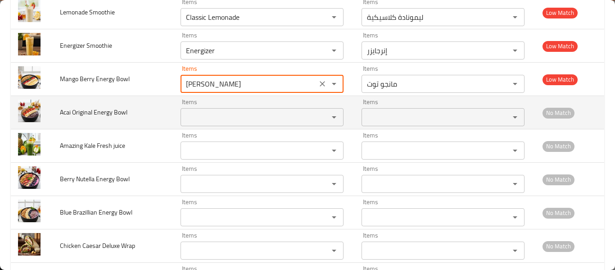
type Bowl "[PERSON_NAME]"
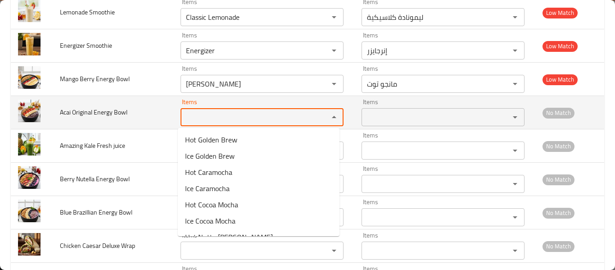
click at [239, 123] on Bowl "Items" at bounding box center [248, 117] width 131 height 13
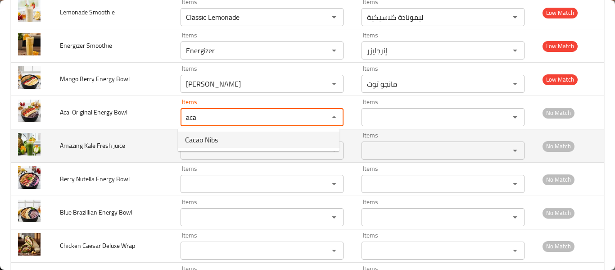
type Bowl "aca"
click at [112, 146] on span "Amazing Kale Fresh juice" at bounding box center [92, 146] width 65 height 12
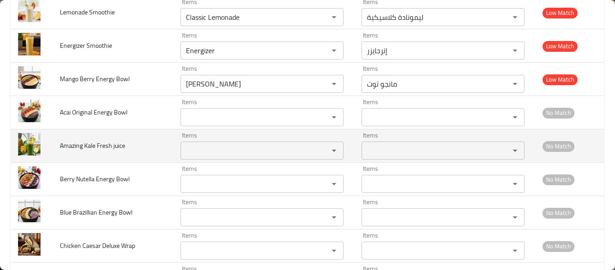
click at [204, 146] on juice "Items" at bounding box center [248, 150] width 131 height 13
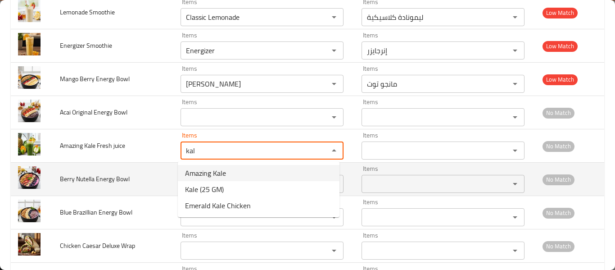
click at [206, 173] on span "Amazing Kale" at bounding box center [205, 173] width 41 height 11
type juice "Amazing Kale"
type juice-ar "كيل امازينج"
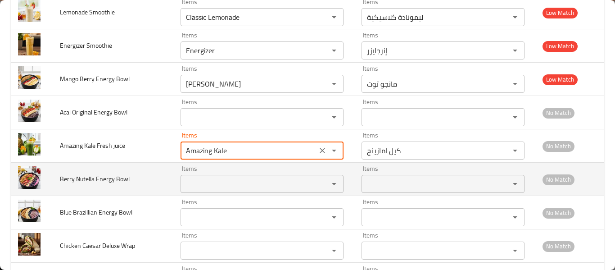
type juice "Amazing Kale"
click at [227, 189] on Bowl "Items" at bounding box center [248, 183] width 131 height 13
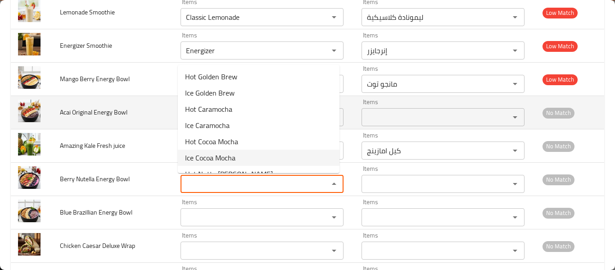
click at [101, 112] on span "Acai Original Energy Bowl" at bounding box center [94, 112] width 68 height 12
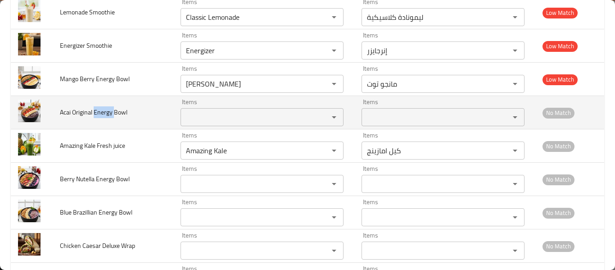
click at [101, 112] on span "Acai Original Energy Bowl" at bounding box center [94, 112] width 68 height 12
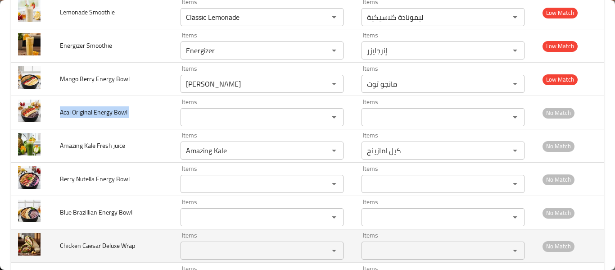
copy span "Acai Original Energy Bowl"
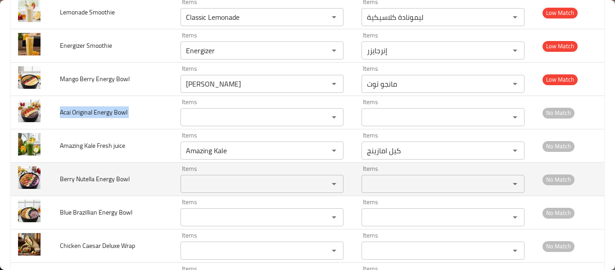
click at [209, 182] on Bowl "Items" at bounding box center [248, 183] width 131 height 13
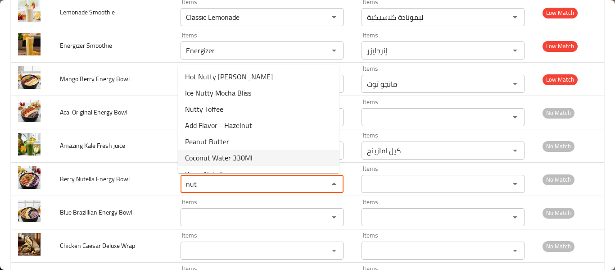
scroll to position [61, 0]
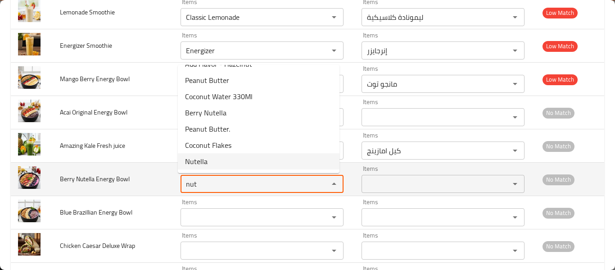
type Bowl "nut"
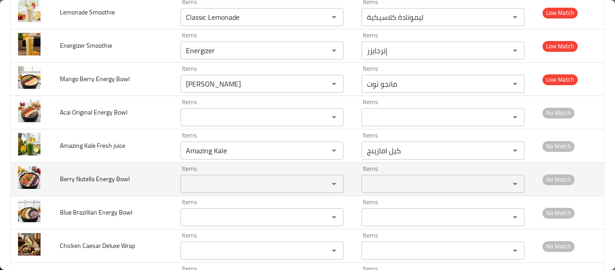
click at [91, 175] on span "Berry Nutella Energy Bowl" at bounding box center [95, 179] width 70 height 12
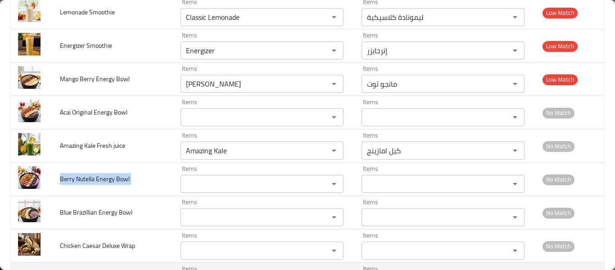
copy span "Berry Nutella Energy Bowl"
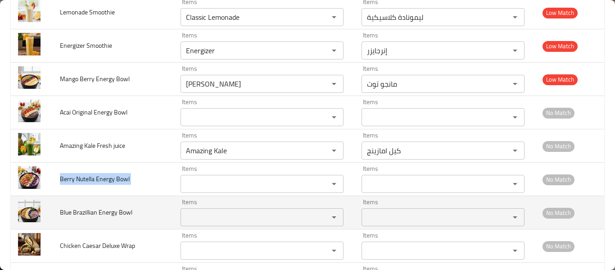
click at [228, 214] on Bowl "Items" at bounding box center [248, 217] width 131 height 13
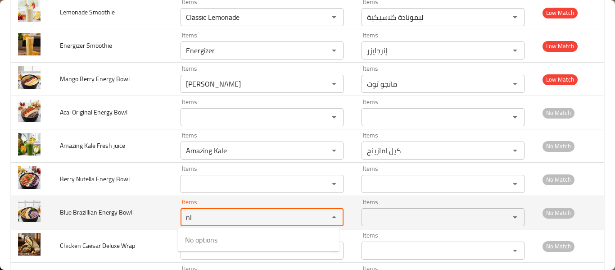
type Bowl "n"
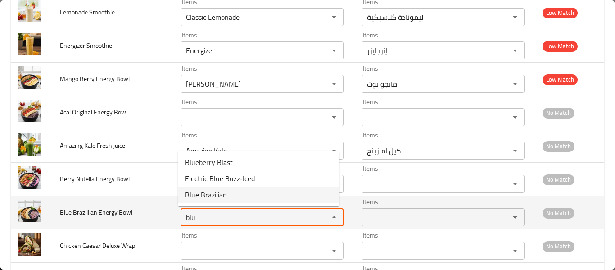
click at [227, 191] on Bowl-option-2 "Blue Brazilian" at bounding box center [259, 194] width 162 height 16
type Bowl "Blue Brazilian"
type Bowl-ar "البرازيلي الأزرق"
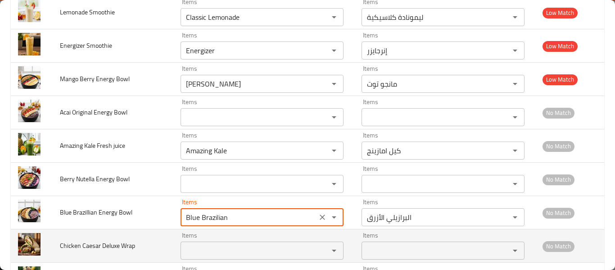
scroll to position [2162, 0]
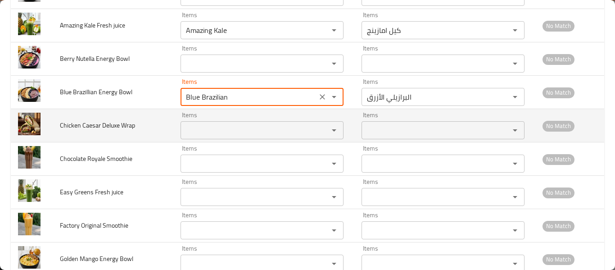
type Bowl "Blue Brazilian"
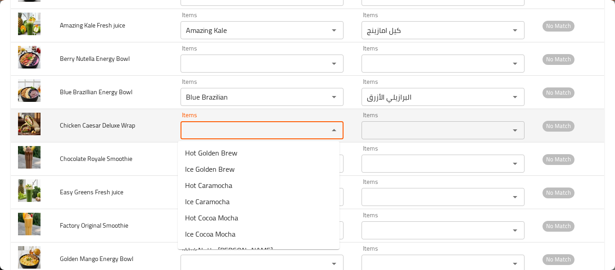
click at [206, 136] on Wrap "Items" at bounding box center [248, 130] width 131 height 13
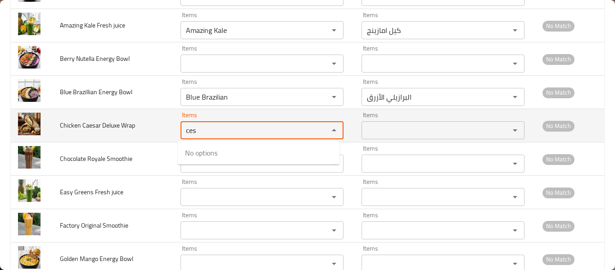
click at [270, 124] on Wrap "ces" at bounding box center [248, 130] width 131 height 13
type Wrap "wra"
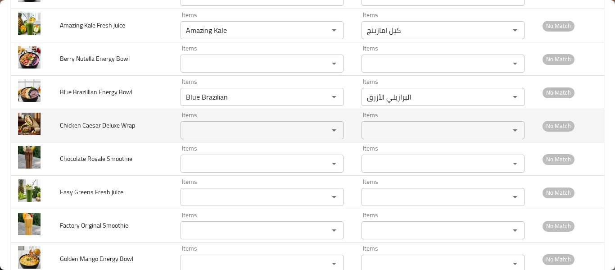
click at [104, 127] on span "Chicken Caesar Deluxe Wrap" at bounding box center [97, 125] width 75 height 12
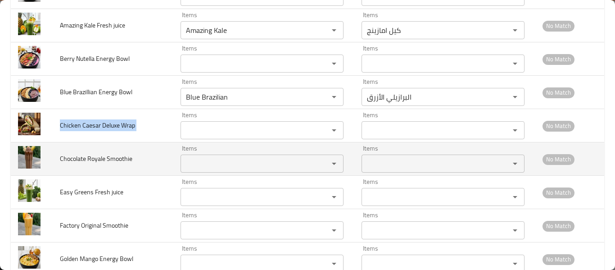
click at [205, 173] on td "Items Items" at bounding box center [263, 158] width 181 height 33
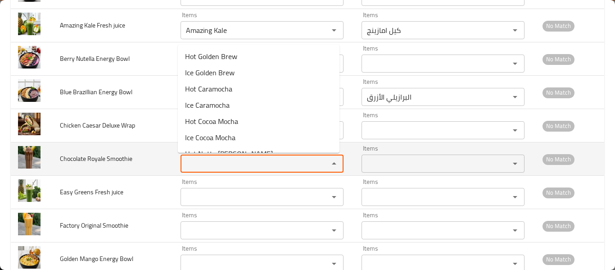
click at [209, 163] on Smoothie "Items" at bounding box center [248, 163] width 131 height 13
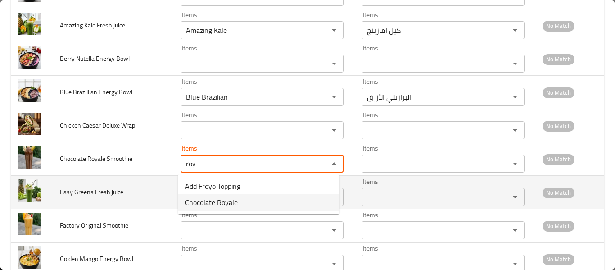
click at [233, 204] on span "Chocolate Royale" at bounding box center [211, 202] width 53 height 11
type Smoothie "Chocolate Royale"
type Smoothie-ar "شوكولاتة رويال"
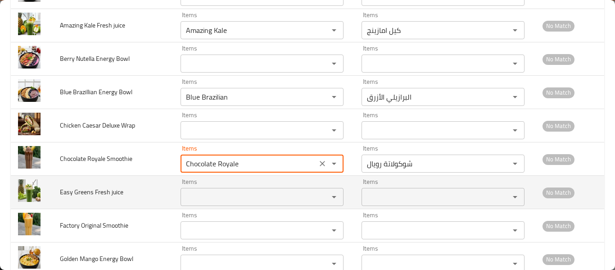
click at [224, 185] on div "Items Items" at bounding box center [262, 191] width 163 height 27
type Smoothie "Chocolate Royale"
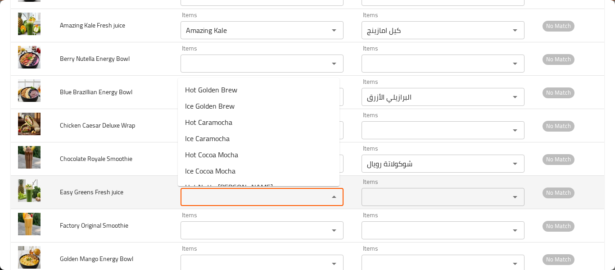
click at [224, 193] on juice "Items" at bounding box center [248, 197] width 131 height 13
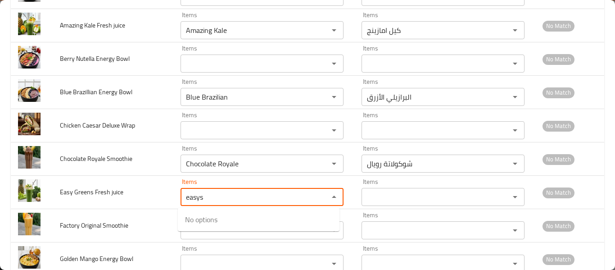
type juice "easys"
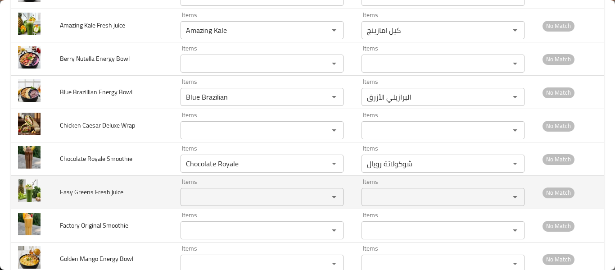
click at [218, 190] on div "Items" at bounding box center [262, 197] width 163 height 18
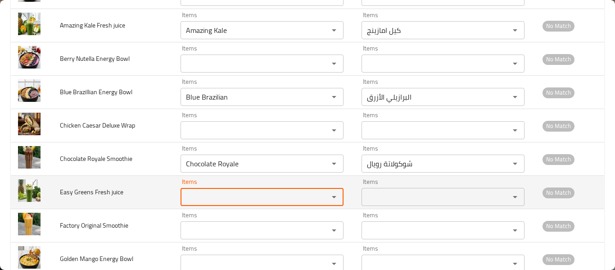
click at [215, 194] on juice "Items" at bounding box center [248, 197] width 131 height 13
drag, startPoint x: 218, startPoint y: 222, endPoint x: 201, endPoint y: 192, distance: 34.5
click at [218, 223] on span "Easy Greens" at bounding box center [204, 219] width 38 height 11
type juice "Easy Greens"
type juice-ar "خضرة إيزي"
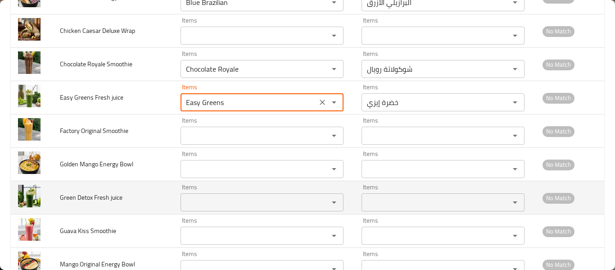
scroll to position [2282, 0]
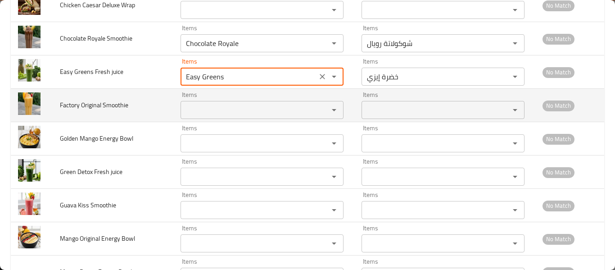
type juice "Easy Greens"
click at [198, 107] on Smoothie "Items" at bounding box center [248, 110] width 131 height 13
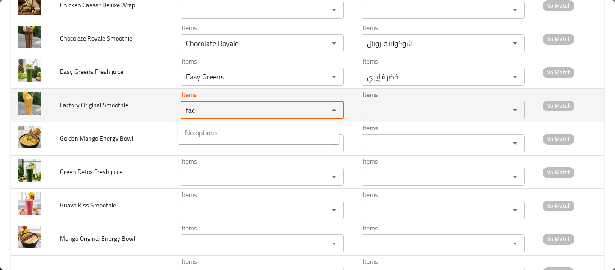
type Smoothie "fac"
click at [104, 107] on span "Factory Original Smoothie" at bounding box center [94, 105] width 68 height 12
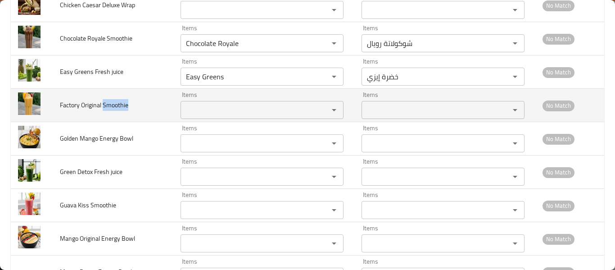
click at [104, 107] on span "Factory Original Smoothie" at bounding box center [94, 105] width 68 height 12
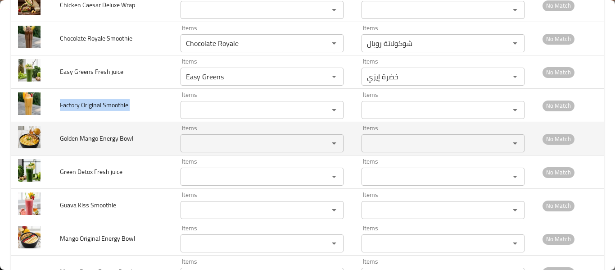
click at [214, 148] on Bowl "Items" at bounding box center [248, 143] width 131 height 13
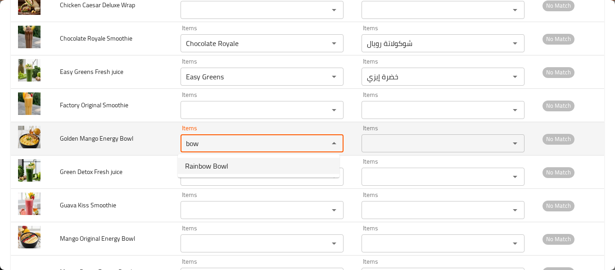
type Bowl "bow"
click at [95, 152] on td "Golden Mango Energy Bowl" at bounding box center [113, 138] width 121 height 33
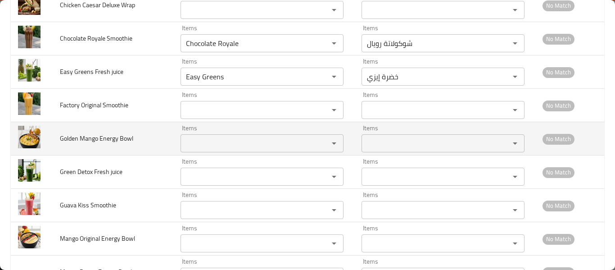
click at [95, 151] on td "Golden Mango Energy Bowl" at bounding box center [113, 138] width 121 height 33
click at [95, 146] on td "Golden Mango Energy Bowl" at bounding box center [113, 138] width 121 height 33
click at [89, 145] on div at bounding box center [89, 145] width 0 height 0
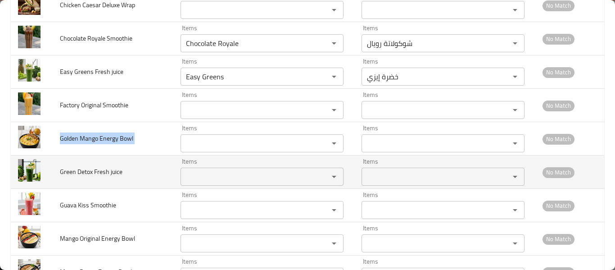
click at [127, 176] on td "Green Detox Fresh juice" at bounding box center [113, 171] width 121 height 33
click at [238, 182] on juice "Items" at bounding box center [248, 176] width 131 height 13
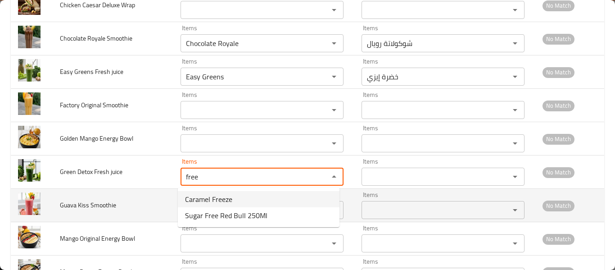
type juice "free"
click at [107, 189] on td "Guava Kiss Smoothie" at bounding box center [113, 205] width 121 height 33
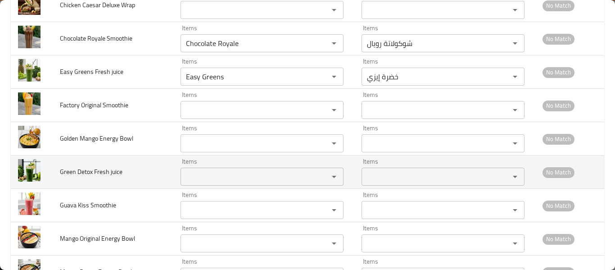
click at [195, 166] on div "Items Items" at bounding box center [262, 171] width 163 height 27
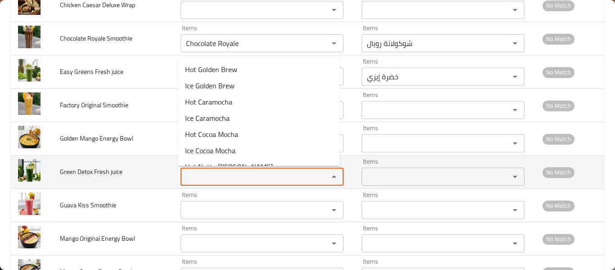
click at [193, 174] on juice "Items" at bounding box center [248, 176] width 131 height 13
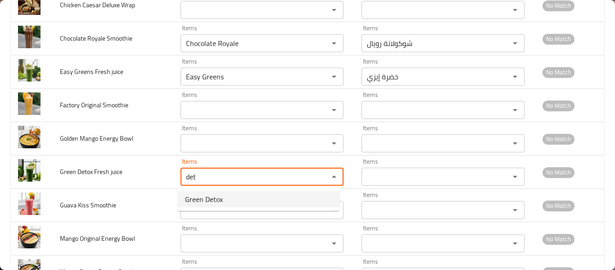
click at [201, 201] on span "Green Detox" at bounding box center [204, 199] width 38 height 11
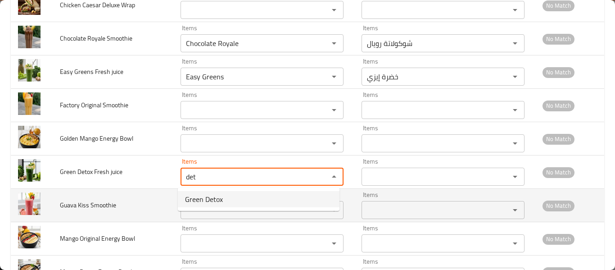
type juice "Green Detox"
type juice-ar "ديتوكس أخضر"
click at [201, 201] on div "Items" at bounding box center [262, 210] width 163 height 18
type juice "Green Detox"
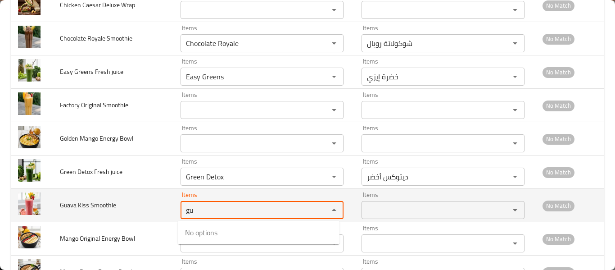
type Smoothie "gu"
click at [91, 205] on span "Guava Kiss Smoothie" at bounding box center [88, 205] width 56 height 12
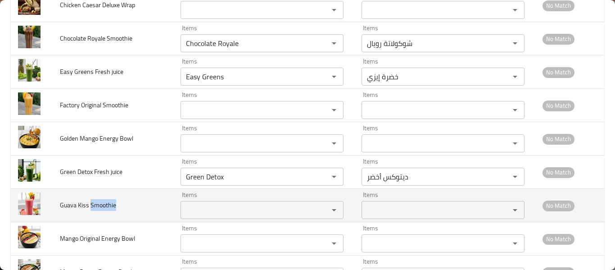
click at [91, 205] on span "Guava Kiss Smoothie" at bounding box center [88, 205] width 56 height 12
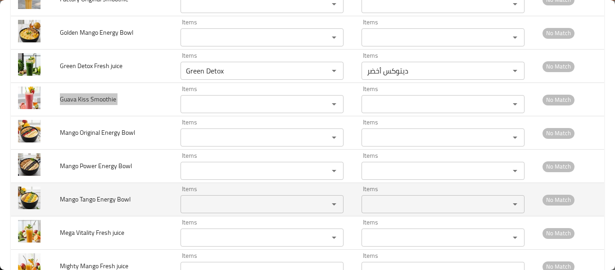
scroll to position [2402, 0]
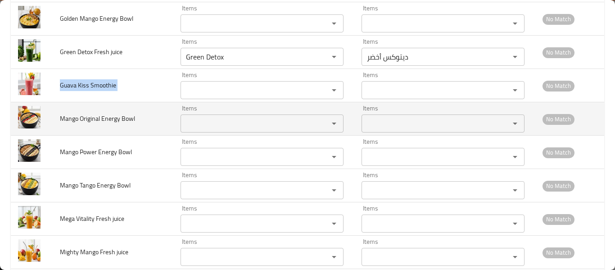
click at [232, 123] on Bowl "Items" at bounding box center [248, 123] width 131 height 13
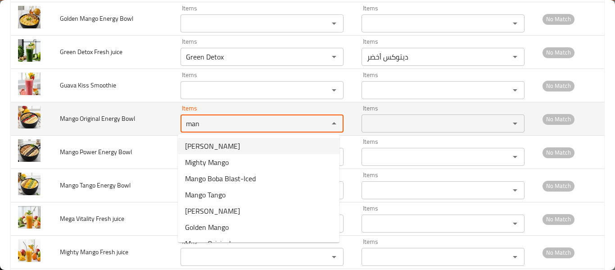
type Bowl "man"
click at [74, 120] on span "Mango Original Energy Bowl" at bounding box center [97, 119] width 75 height 12
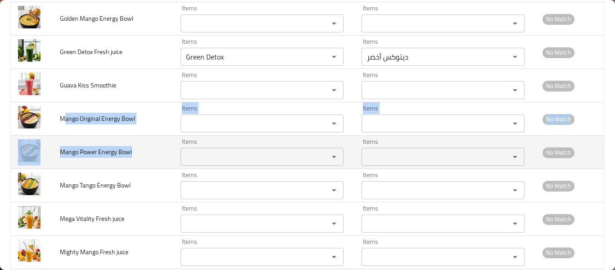
drag, startPoint x: 132, startPoint y: 106, endPoint x: 134, endPoint y: 147, distance: 41.0
click at [131, 144] on td "Mango Power Energy Bowl" at bounding box center [113, 152] width 121 height 33
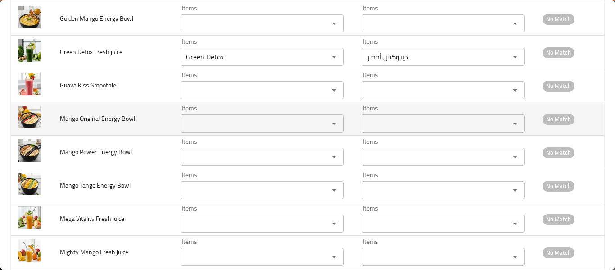
click at [95, 118] on span "Mango Original Energy Bowl" at bounding box center [97, 119] width 75 height 12
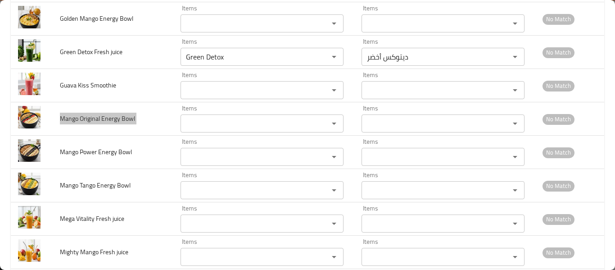
scroll to position [2762, 0]
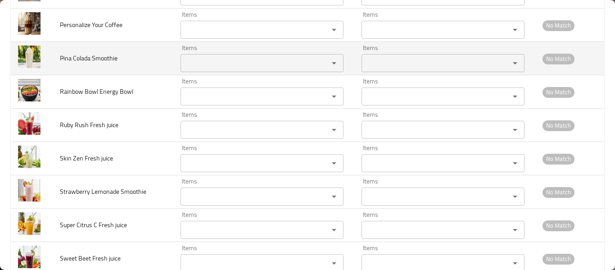
click at [85, 58] on span "Pina Colada Smoothie" at bounding box center [89, 58] width 58 height 12
click at [192, 67] on Smoothie "Items" at bounding box center [248, 63] width 131 height 13
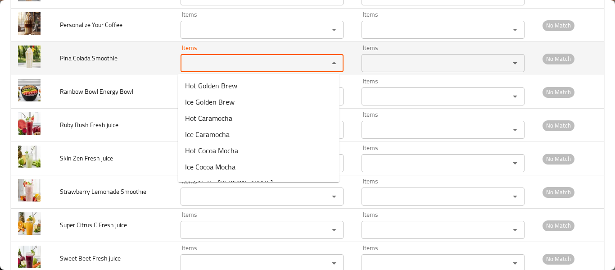
type Smoothie "o"
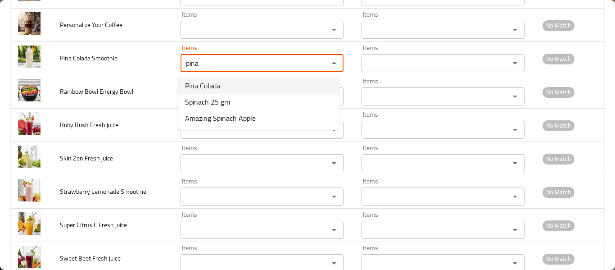
click at [205, 91] on span "Pina Colada" at bounding box center [202, 85] width 35 height 11
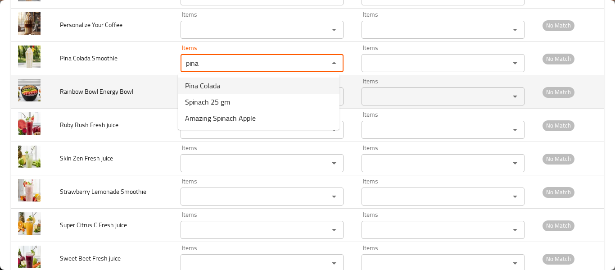
type Smoothie "Pina Colada"
type Smoothie-ar "[PERSON_NAME]"
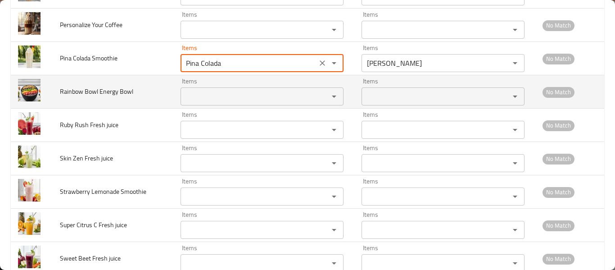
type Smoothie "Pina Colada"
click at [213, 99] on Bowl "Items" at bounding box center [248, 96] width 131 height 13
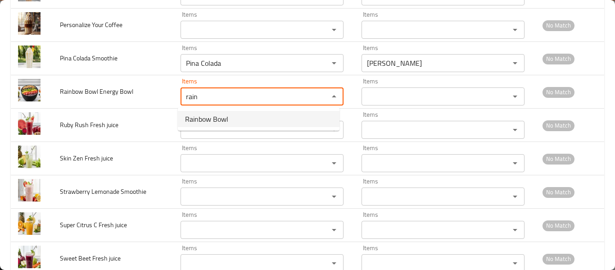
click at [216, 118] on span "Rainbow Bowl" at bounding box center [206, 119] width 43 height 11
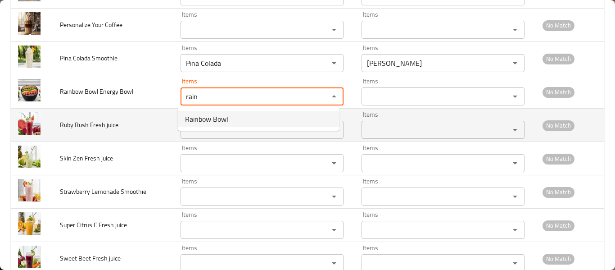
type Bowl "Rainbow Bowl"
type Bowl-ar "جاط رينبو"
type Bowl "Rainbow Bowl"
click at [215, 128] on juice "Items" at bounding box center [248, 129] width 131 height 13
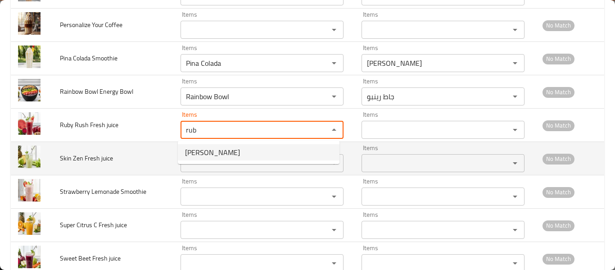
click at [209, 154] on span "[PERSON_NAME]" at bounding box center [212, 152] width 55 height 11
type juice "[PERSON_NAME]"
type juice-ar "روبي راش"
type juice "[PERSON_NAME]"
click at [216, 167] on juice "Items" at bounding box center [248, 163] width 131 height 13
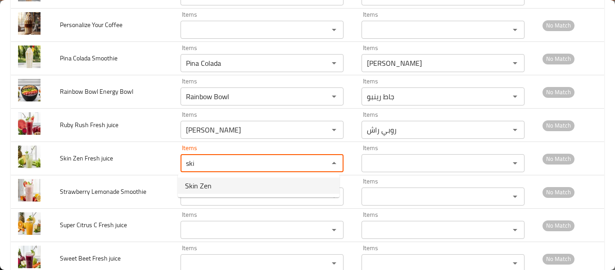
click at [202, 191] on span "Skin Zen" at bounding box center [198, 185] width 27 height 11
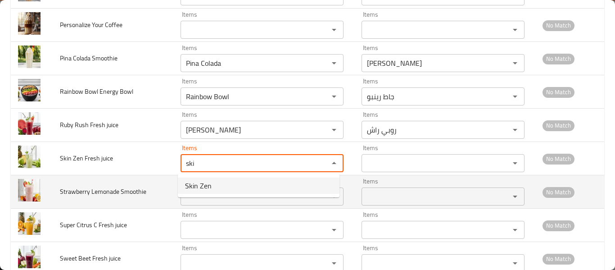
type juice "Skin Zen"
type juice-ar "[PERSON_NAME]"
type juice "Skin Zen"
click at [212, 193] on Smoothie "Items" at bounding box center [248, 196] width 131 height 13
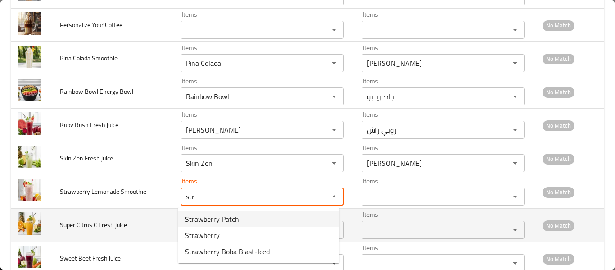
type Smoothie "str"
click at [127, 218] on td "Super Citrus C Fresh juice" at bounding box center [113, 225] width 121 height 33
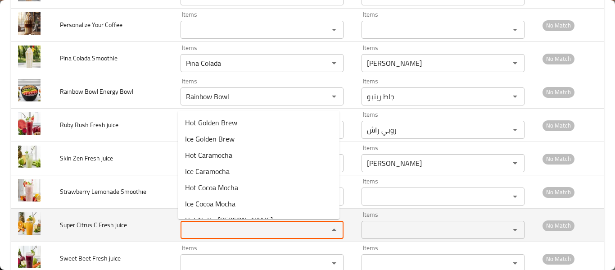
click at [271, 229] on juice "Items" at bounding box center [248, 229] width 131 height 13
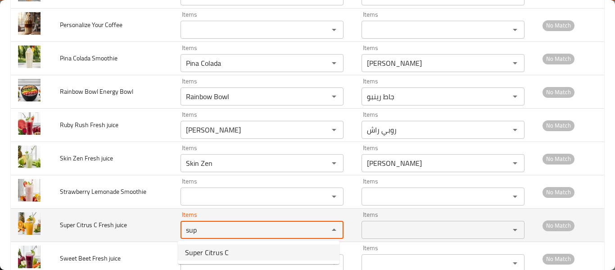
click at [251, 249] on juice-option-0 "Super Citrus C" at bounding box center [259, 252] width 162 height 16
type juice "Super Citrus C"
type juice-ar "سوبر حمضيات سي"
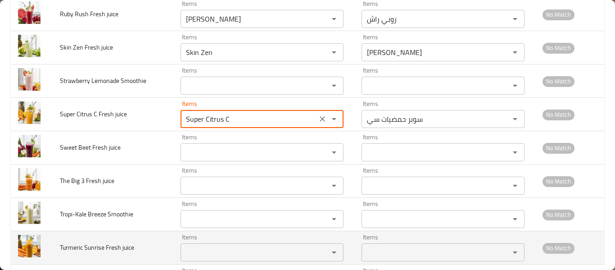
scroll to position [2883, 0]
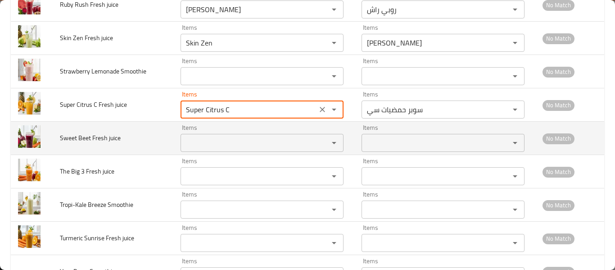
type juice "Super Citrus C"
click at [212, 136] on juice "Items" at bounding box center [248, 142] width 131 height 13
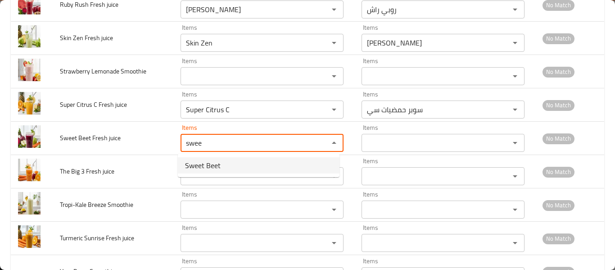
click at [196, 163] on span "Sweet Beet" at bounding box center [203, 165] width 36 height 11
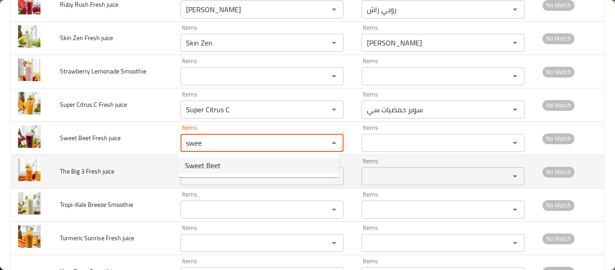
type juice "Sweet Beet"
type juice-ar "البنجر الحلو"
type juice "Sweet Beet"
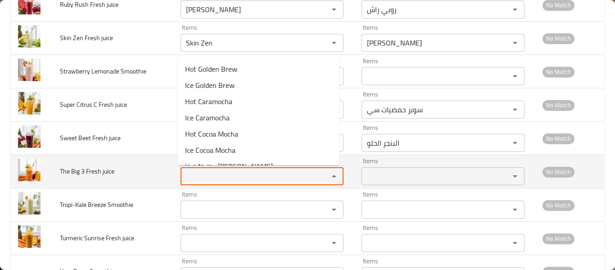
click at [207, 175] on juice "Items" at bounding box center [248, 176] width 131 height 13
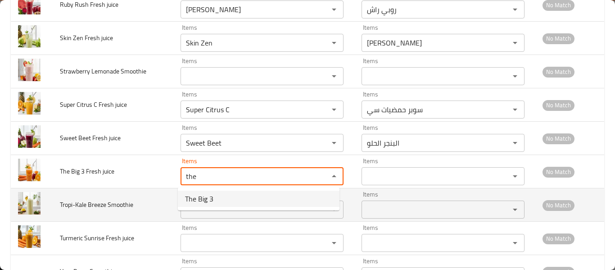
drag, startPoint x: 204, startPoint y: 195, endPoint x: 204, endPoint y: 200, distance: 5.4
click at [204, 196] on span "The Big 3" at bounding box center [199, 198] width 28 height 11
type juice "The Big 3"
type juice-ar "ذا بيج 3"
type juice "The Big 3"
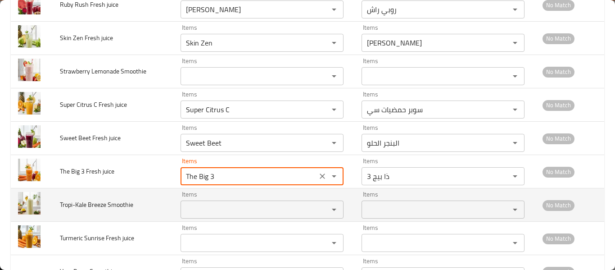
click at [211, 212] on Smoothie "Items" at bounding box center [248, 209] width 131 height 13
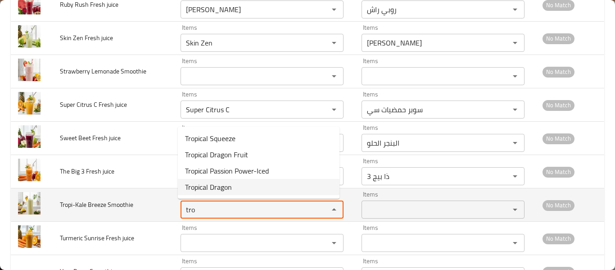
type Smoothie "tro"
click at [95, 211] on td "Tropi-Kale Breeze Smoothie" at bounding box center [113, 204] width 121 height 33
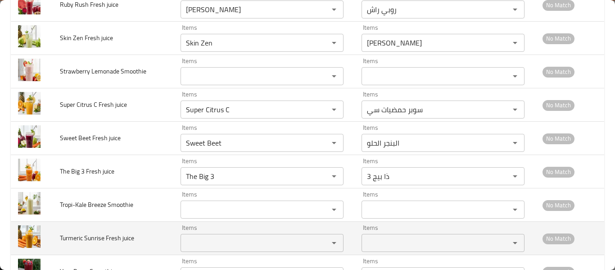
scroll to position [2919, 0]
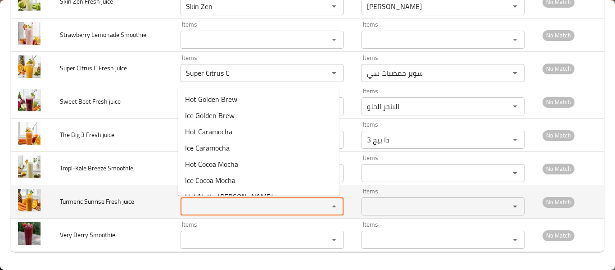
click at [211, 205] on juice "Items" at bounding box center [248, 206] width 131 height 13
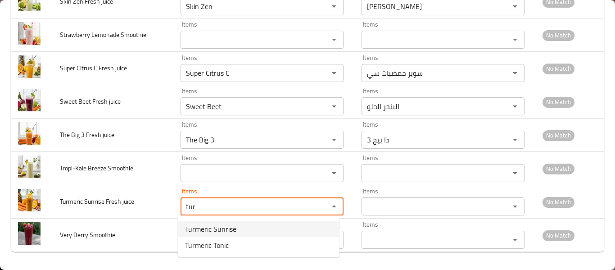
click at [218, 226] on span "Turmeric Sunrise" at bounding box center [210, 228] width 51 height 11
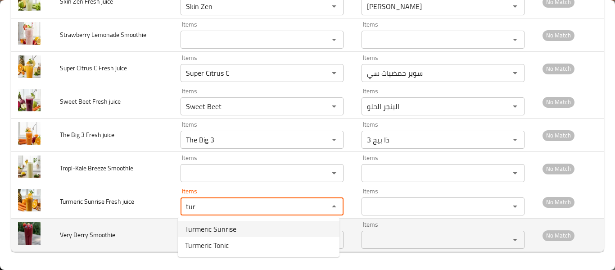
type juice "Turmeric Sunrise"
type juice-ar "صن رايز كركم"
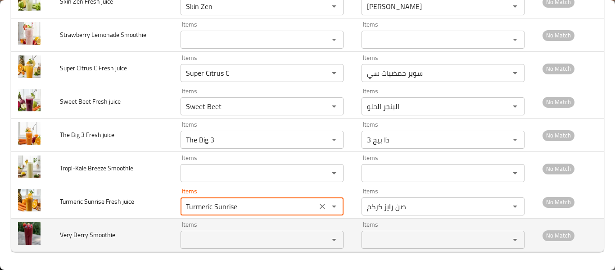
type juice "Turmeric Sunrise"
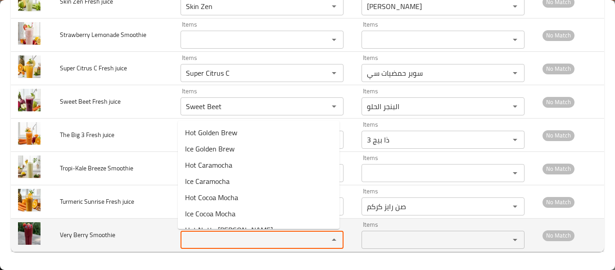
click at [223, 244] on Smoothie "Items" at bounding box center [248, 239] width 131 height 13
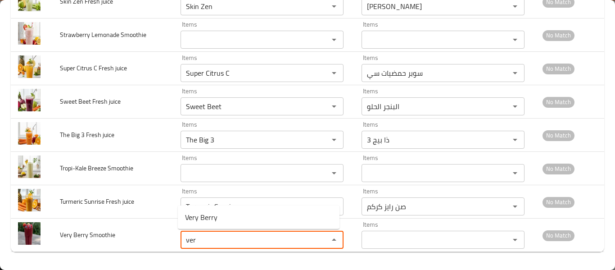
type Smoothie "ver"
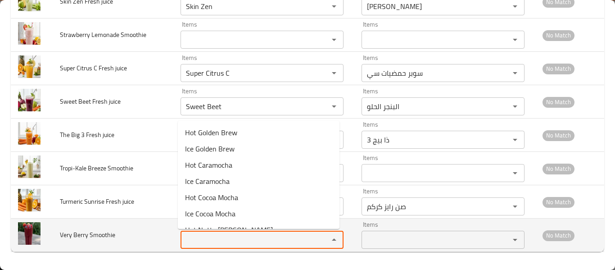
click at [221, 245] on Smoothie "Items" at bounding box center [248, 239] width 131 height 13
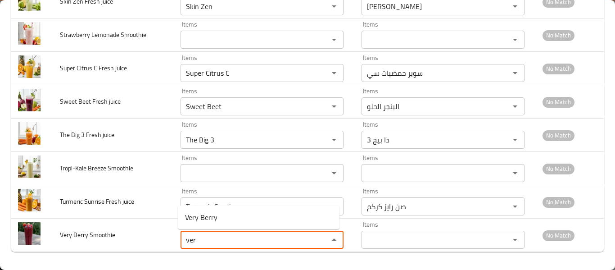
click at [240, 217] on Smoothie-option-0 "Very Berry" at bounding box center [259, 217] width 162 height 16
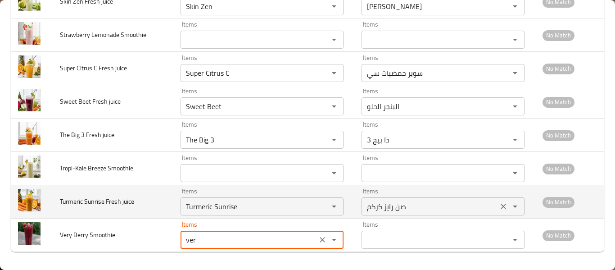
type Smoothie "Very Berry"
type Smoothie-ar "[PERSON_NAME]"
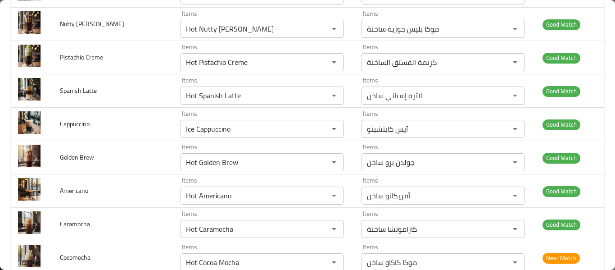
scroll to position [0, 0]
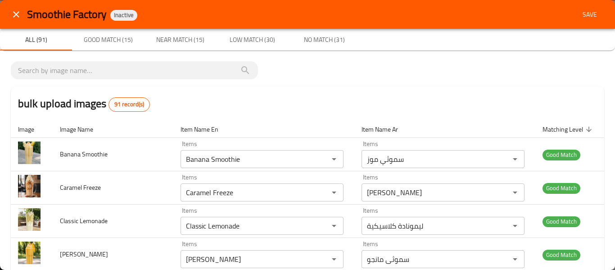
type Smoothie "Very Berry"
click at [582, 4] on div "Smoothie Factory Inactive Save" at bounding box center [307, 14] width 615 height 29
click at [582, 12] on span "Save" at bounding box center [590, 14] width 22 height 11
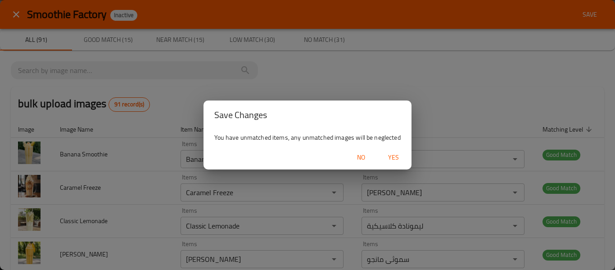
click at [391, 158] on span "Yes" at bounding box center [394, 157] width 22 height 11
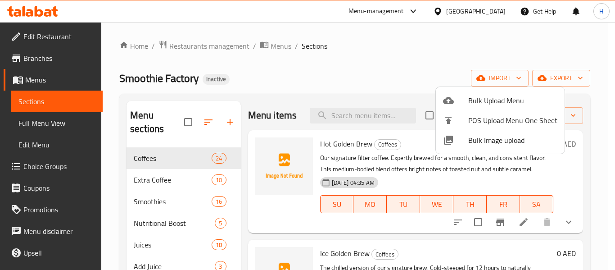
click at [47, 120] on div at bounding box center [307, 135] width 615 height 270
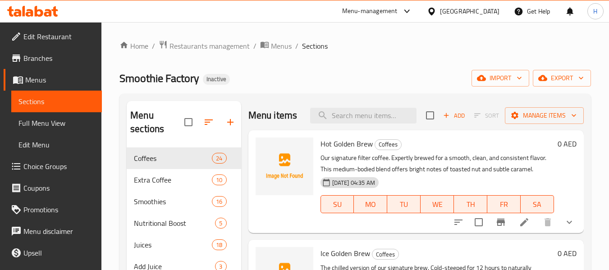
click at [47, 120] on span "Full Menu View" at bounding box center [56, 123] width 76 height 11
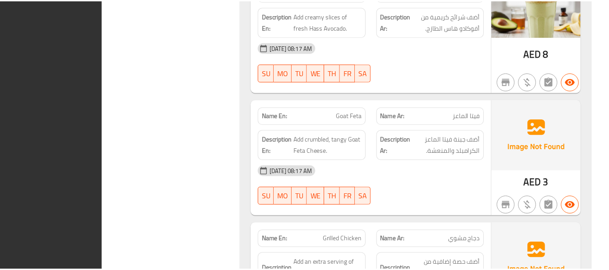
scroll to position [25368, 0]
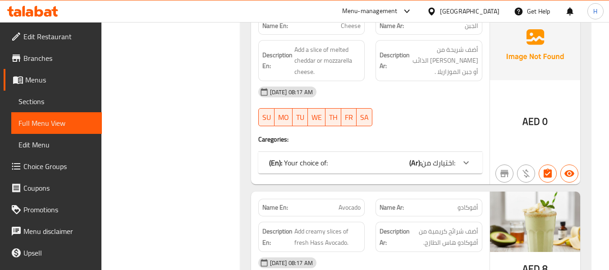
click at [456, 12] on div "[GEOGRAPHIC_DATA]" at bounding box center [469, 11] width 59 height 10
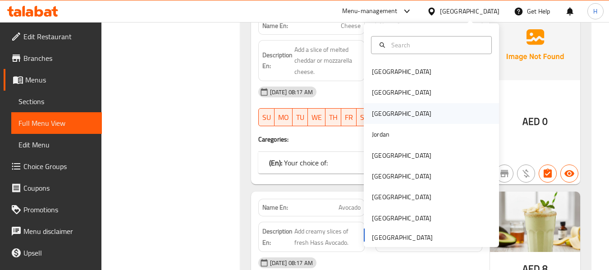
click at [381, 117] on div "[GEOGRAPHIC_DATA]" at bounding box center [401, 113] width 74 height 21
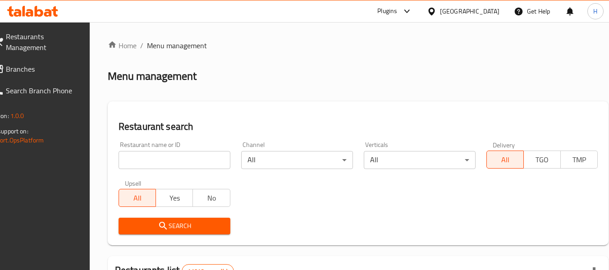
click at [168, 166] on input "search" at bounding box center [174, 160] width 112 height 18
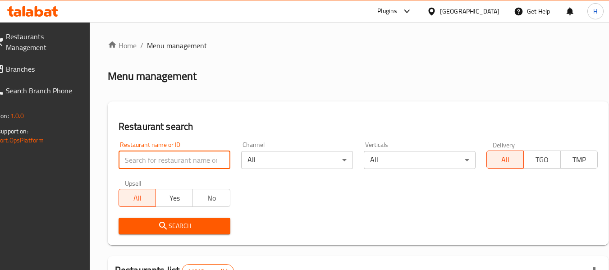
paste input "706981"
type input "706981"
click button "Search" at bounding box center [174, 226] width 112 height 17
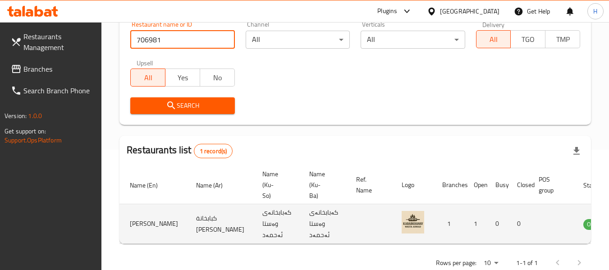
scroll to position [0, 64]
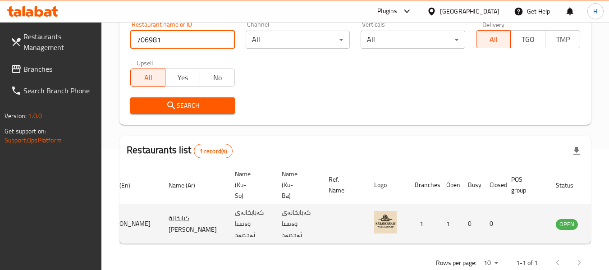
click at [603, 224] on link "enhanced table" at bounding box center [611, 223] width 17 height 11
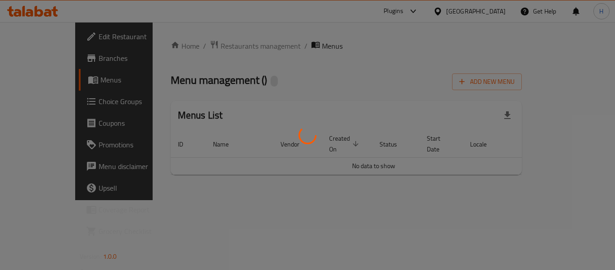
click at [578, 223] on div at bounding box center [307, 135] width 615 height 270
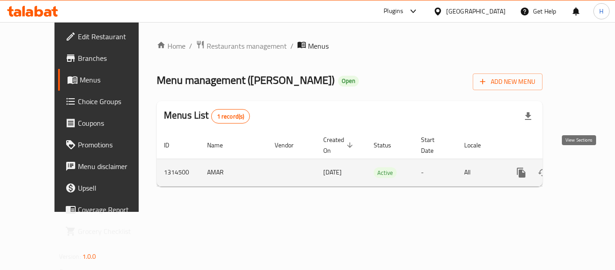
click at [581, 167] on icon "enhanced table" at bounding box center [586, 172] width 11 height 11
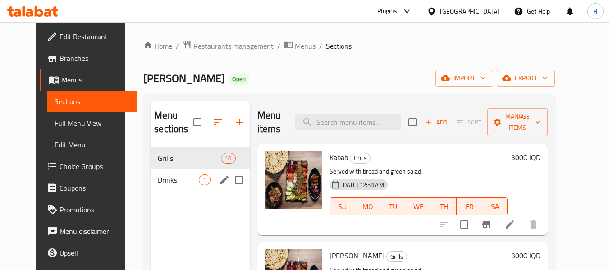
click at [199, 181] on span "1" at bounding box center [204, 180] width 10 height 9
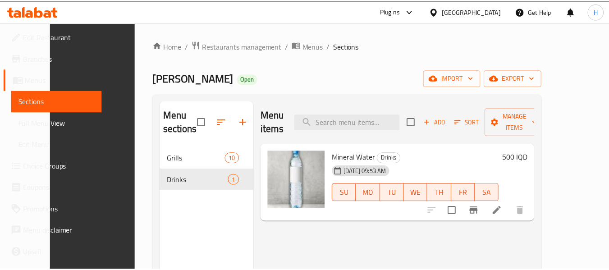
scroll to position [126, 0]
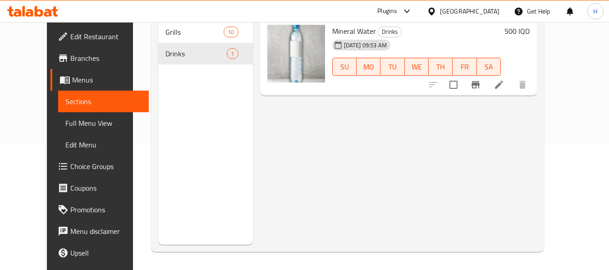
click at [494, 10] on div "[GEOGRAPHIC_DATA]" at bounding box center [469, 11] width 59 height 10
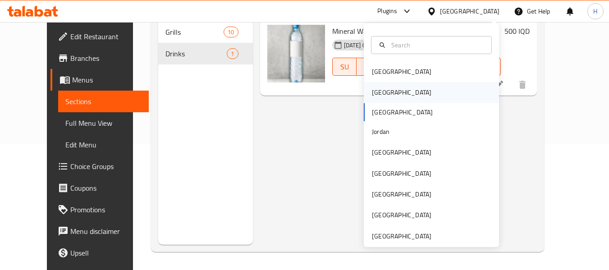
click at [372, 91] on div "[GEOGRAPHIC_DATA]" at bounding box center [401, 92] width 59 height 10
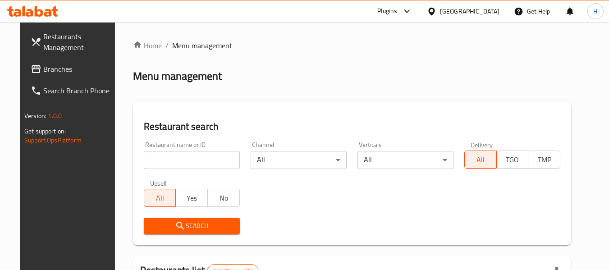
click at [145, 159] on input "search" at bounding box center [192, 160] width 96 height 18
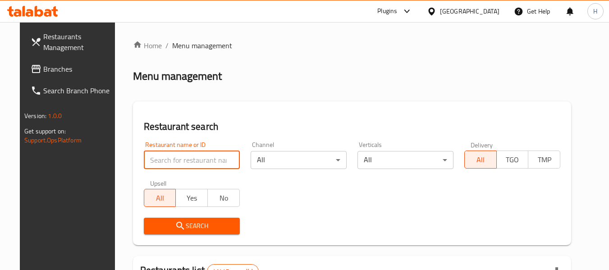
paste input "707055"
type input "707055"
click button "Search" at bounding box center [192, 226] width 96 height 17
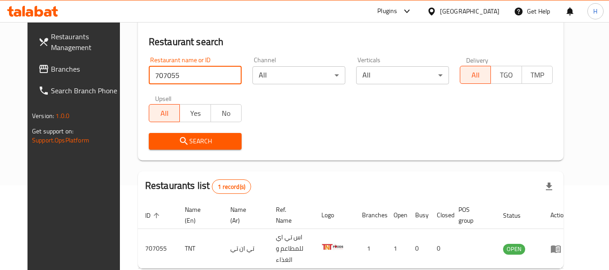
scroll to position [121, 0]
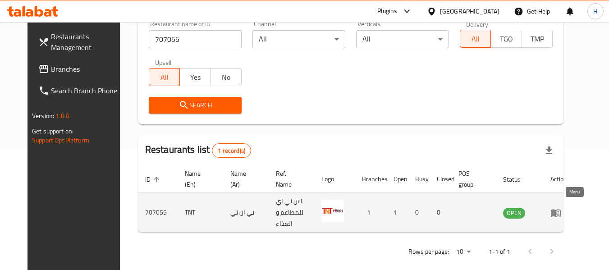
click at [567, 209] on link "enhanced table" at bounding box center [558, 212] width 17 height 11
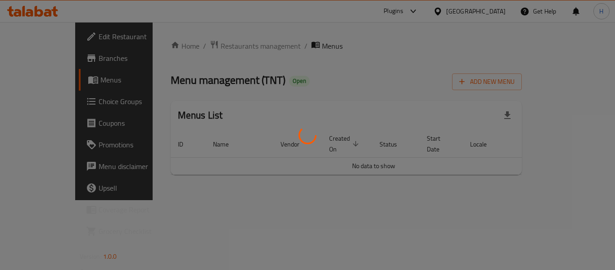
click at [35, 42] on div at bounding box center [307, 135] width 615 height 270
click at [43, 39] on div at bounding box center [307, 135] width 615 height 270
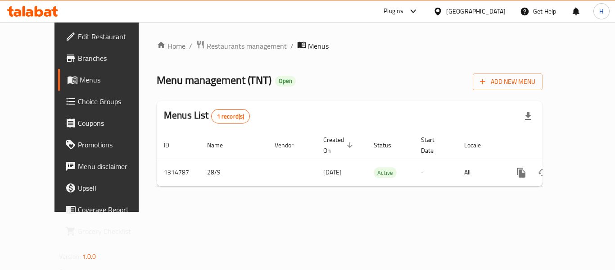
click at [78, 38] on span "Edit Restaurant" at bounding box center [114, 36] width 72 height 11
